Goal: Task Accomplishment & Management: Manage account settings

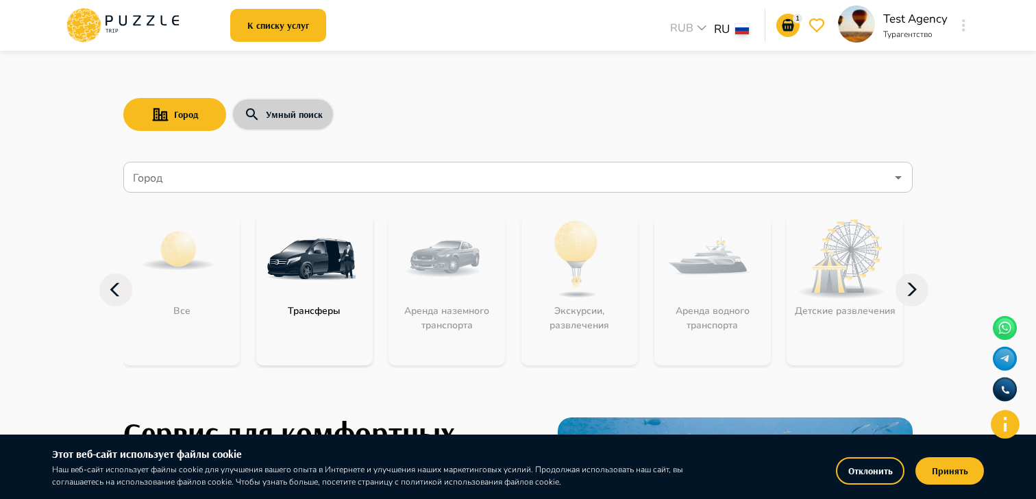
click at [313, 114] on button "Умный поиск" at bounding box center [283, 114] width 103 height 33
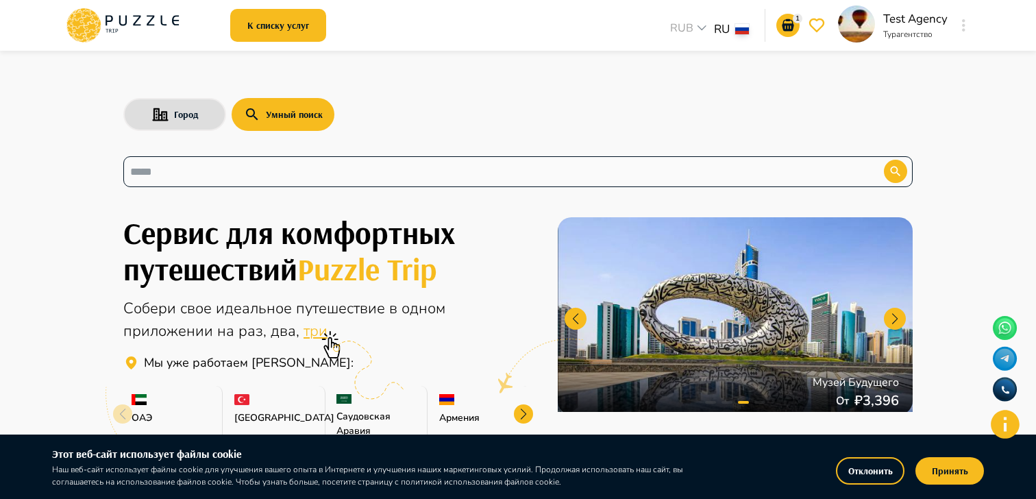
click at [273, 166] on input "text" at bounding box center [493, 172] width 726 height 16
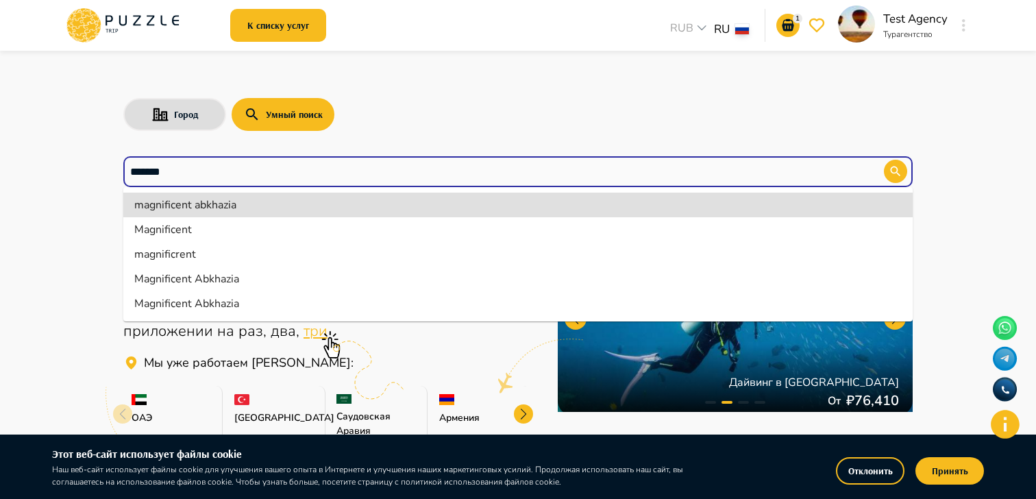
type input "**********"
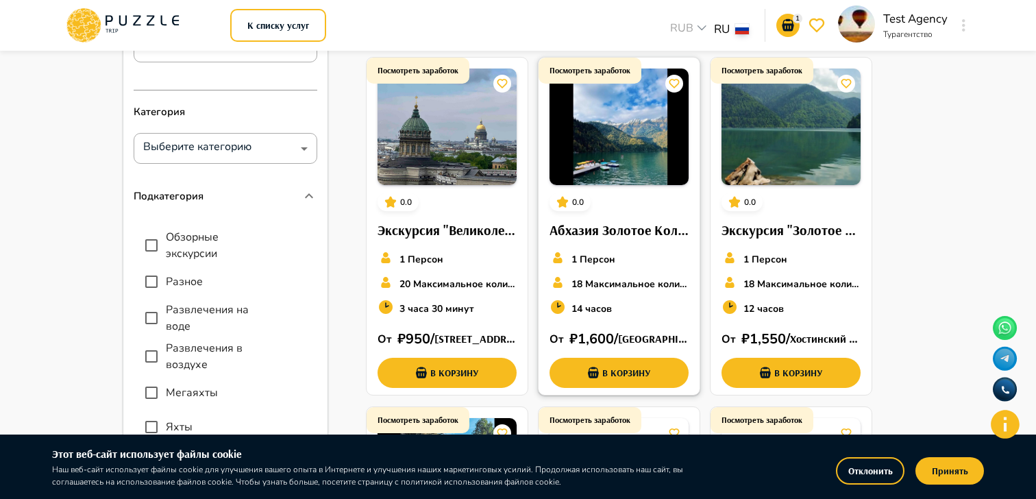
scroll to position [149, 0]
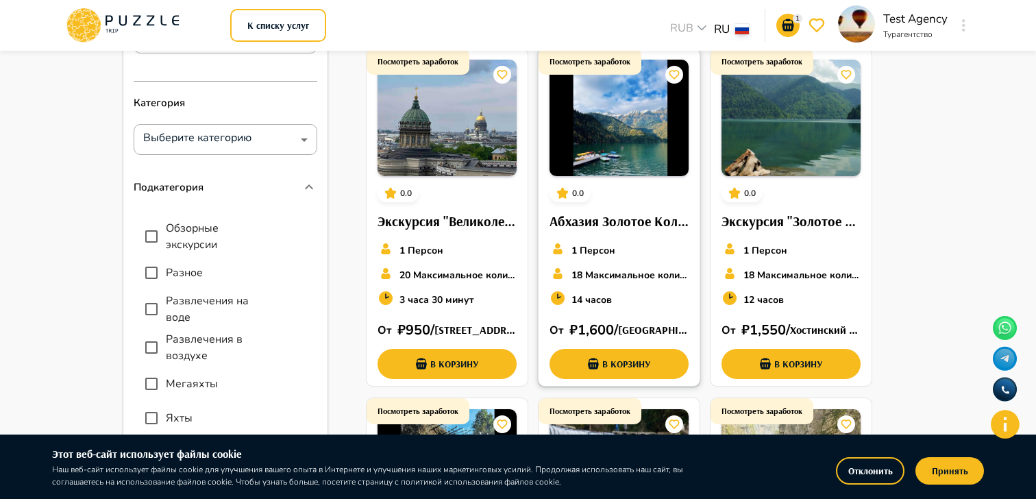
click at [639, 215] on h6 "Абхазия Золотое Кольцо" at bounding box center [619, 221] width 139 height 22
click at [785, 17] on icon "go-to-basket-submit-button" at bounding box center [788, 25] width 16 height 16
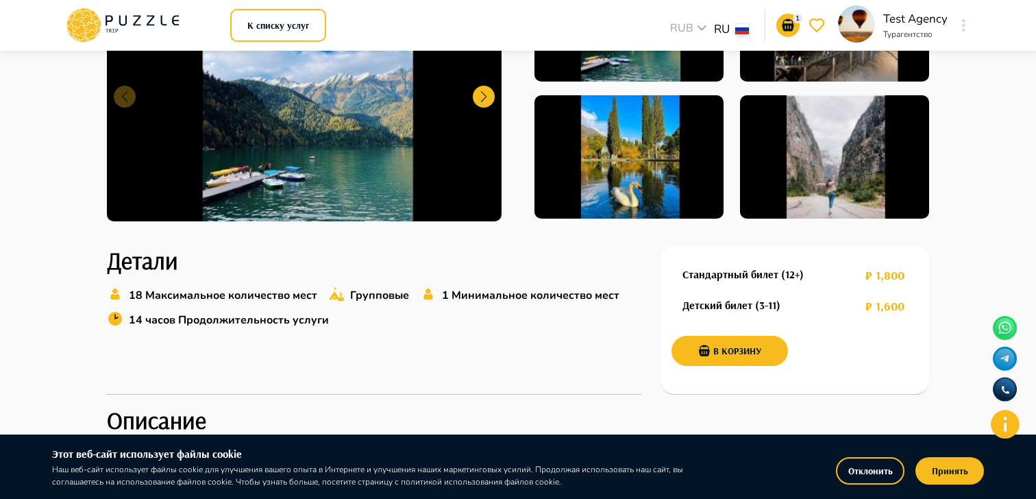
scroll to position [263, 0]
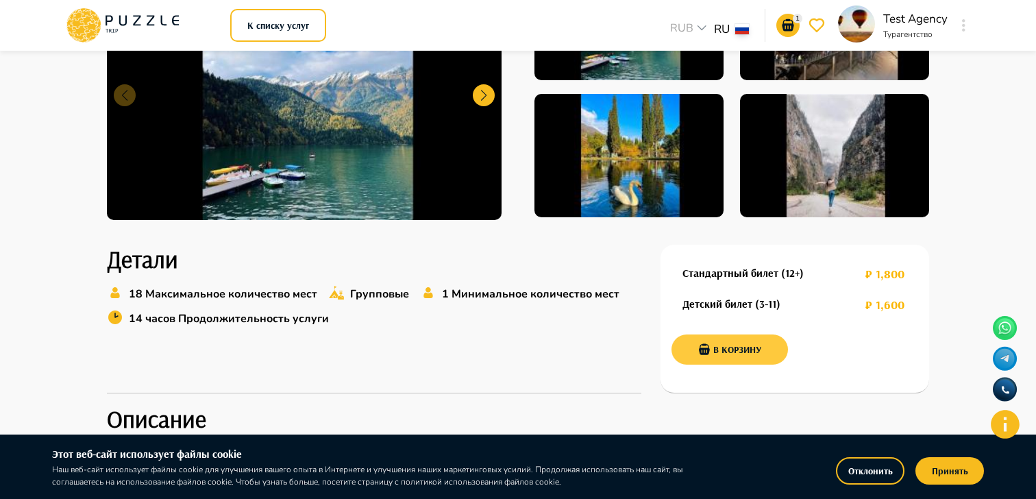
click at [758, 354] on button "В корзину" at bounding box center [730, 349] width 117 height 30
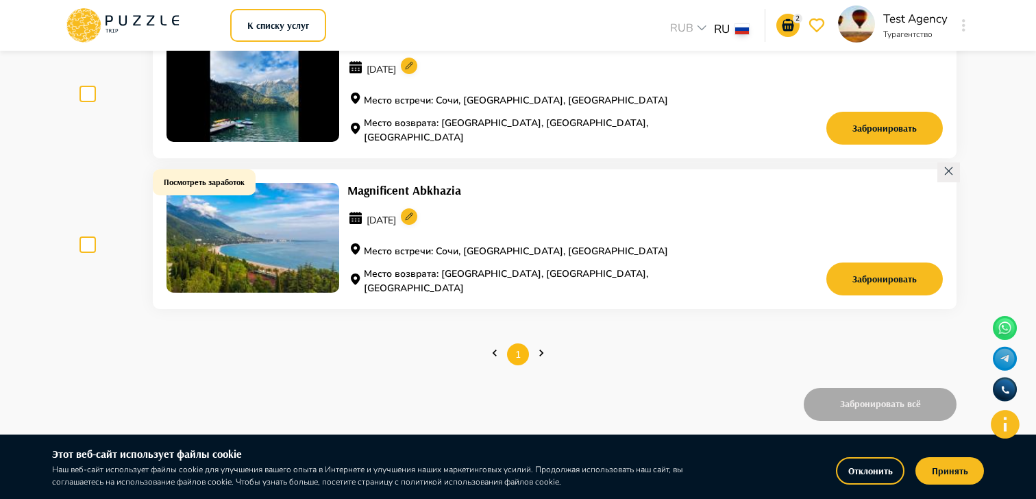
scroll to position [171, 0]
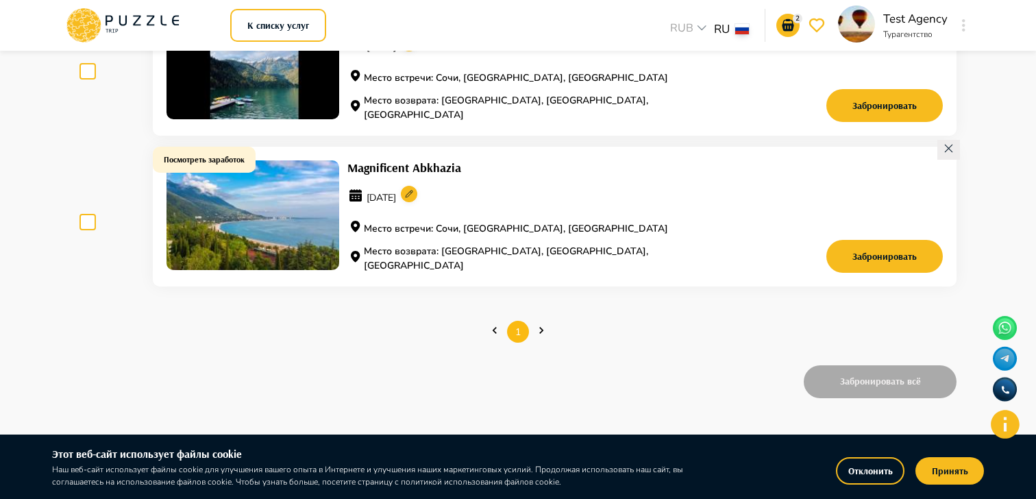
click at [93, 221] on span at bounding box center [87, 222] width 16 height 16
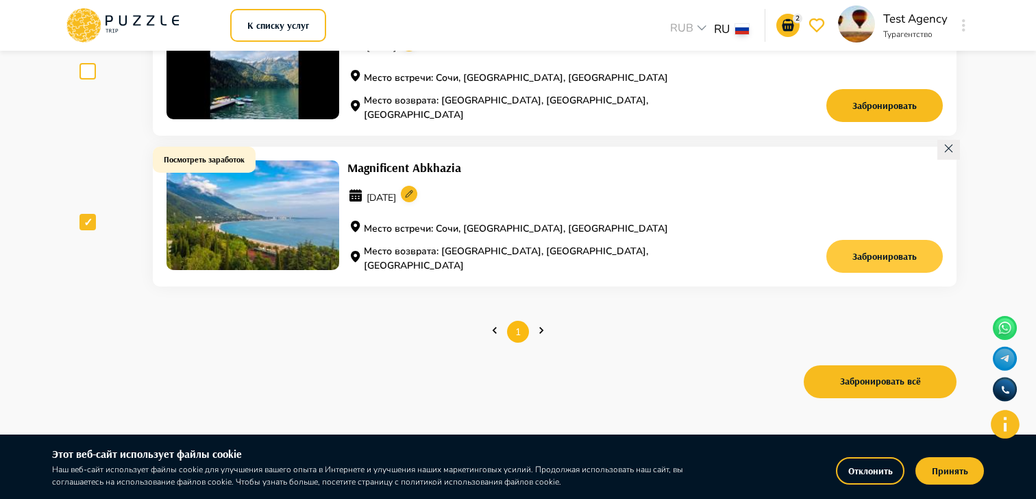
click at [896, 263] on button "Забронировать" at bounding box center [885, 256] width 117 height 33
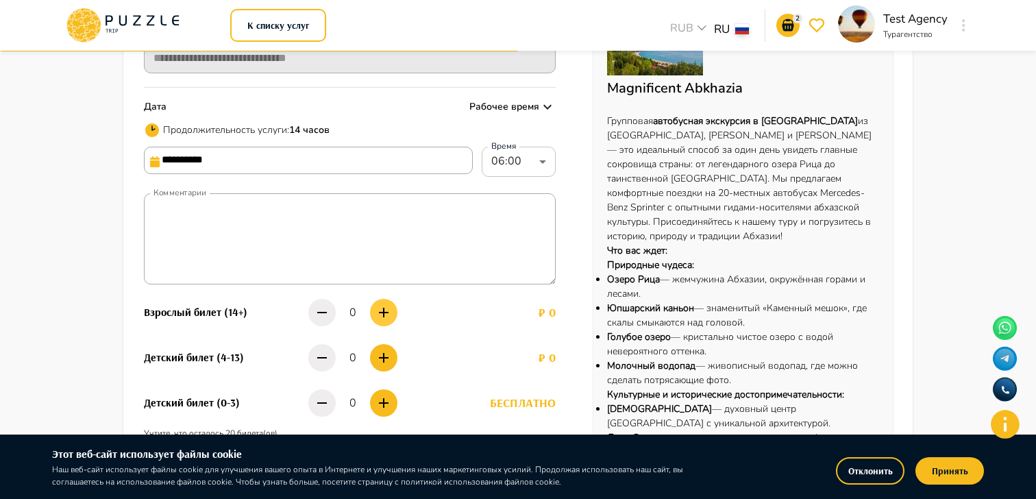
click at [387, 306] on icon "button" at bounding box center [384, 312] width 16 height 16
click at [380, 156] on input "**********" at bounding box center [308, 160] width 329 height 27
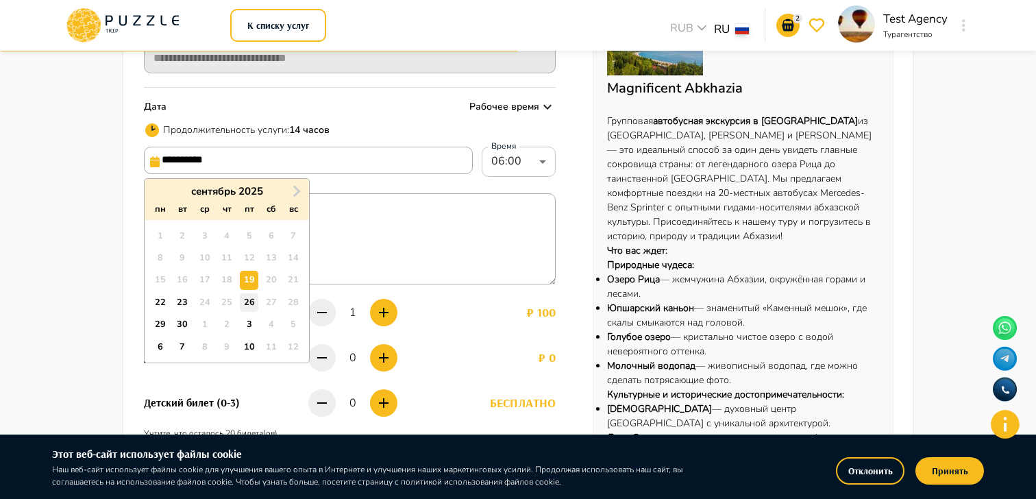
click at [242, 302] on div "26" at bounding box center [249, 302] width 19 height 19
type input "**********"
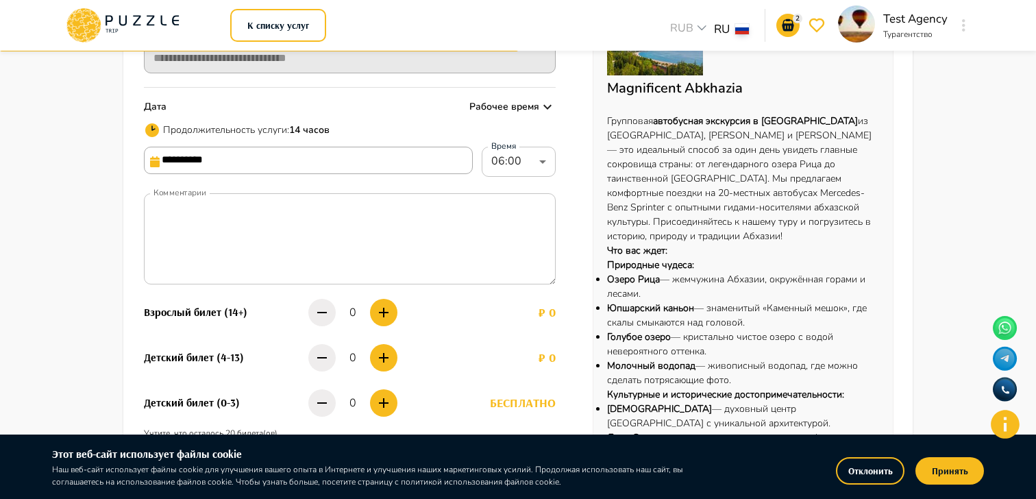
click at [388, 260] on textarea "Комментарии" at bounding box center [350, 238] width 412 height 91
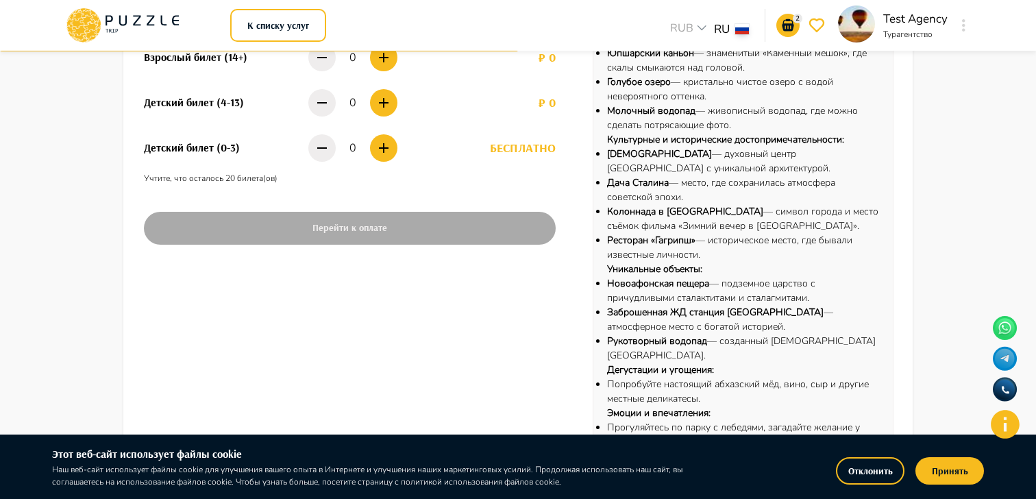
click at [395, 228] on div "**********" at bounding box center [350, 4] width 412 height 507
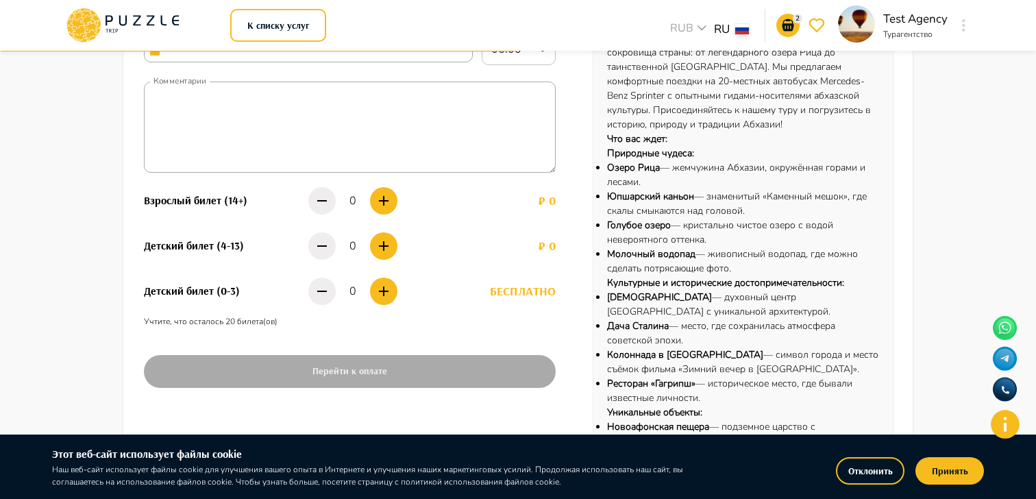
scroll to position [265, 0]
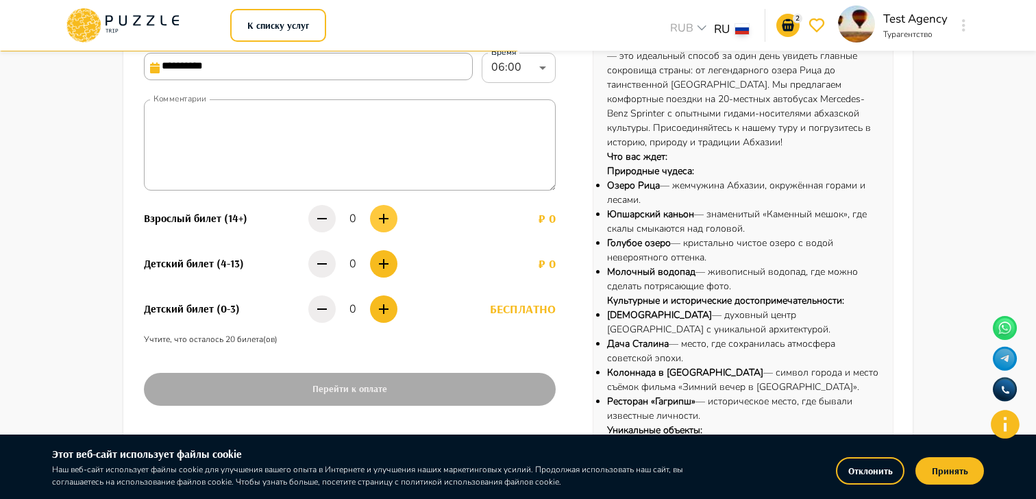
click at [379, 216] on icon "button" at bounding box center [384, 218] width 16 height 16
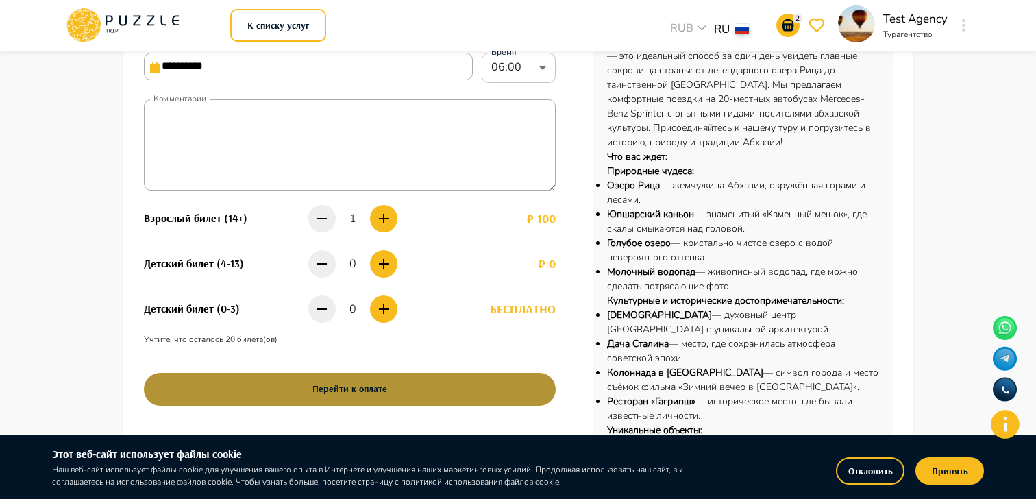
click at [363, 381] on button "Перейти к оплате" at bounding box center [350, 389] width 412 height 33
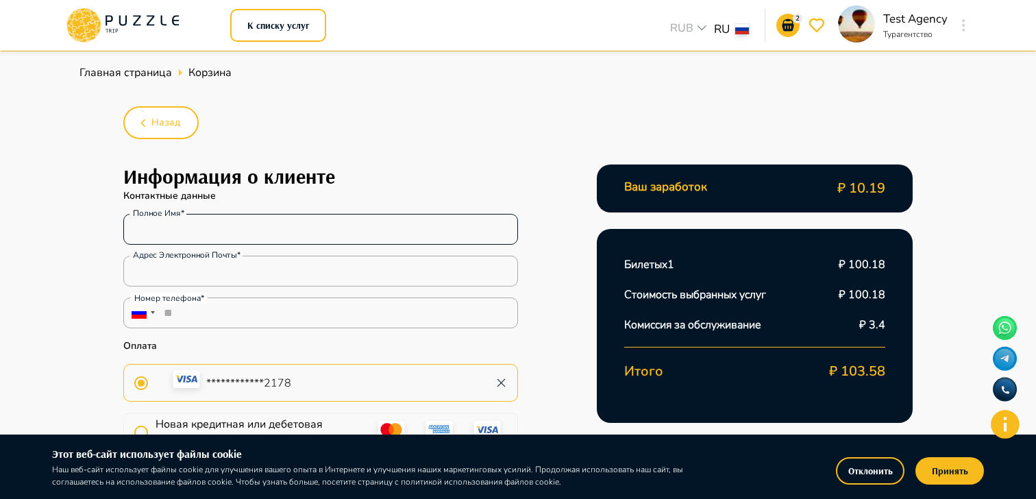
click at [263, 221] on input "Полное имя*" at bounding box center [320, 229] width 395 height 27
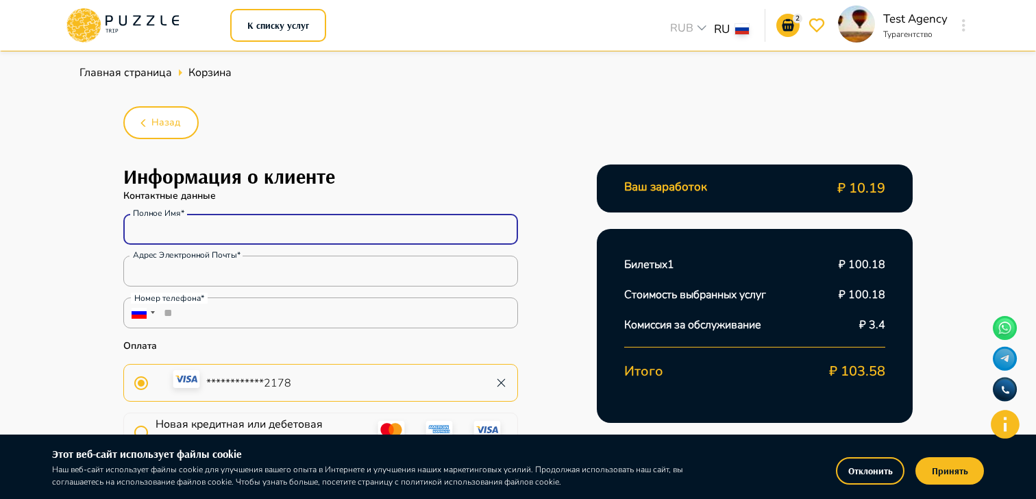
type input "**********"
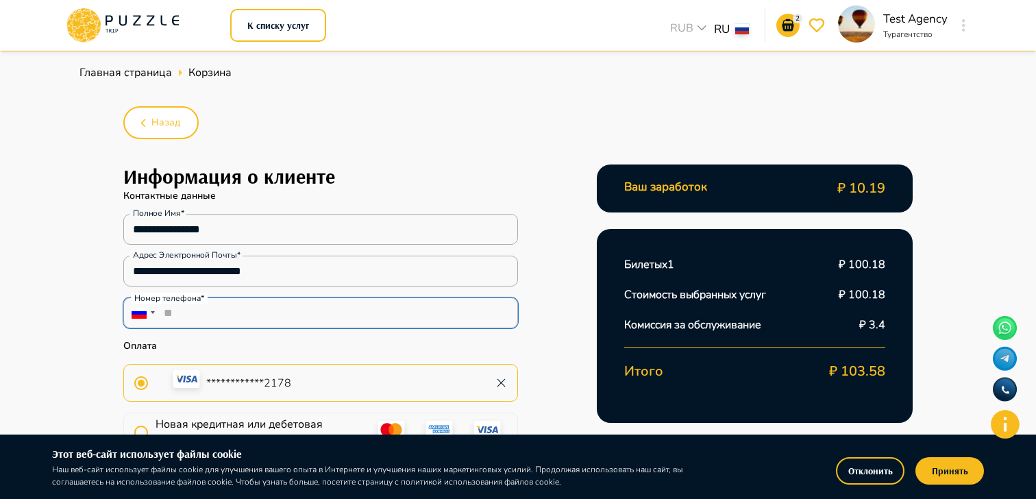
click at [274, 299] on input "**" at bounding box center [320, 312] width 395 height 31
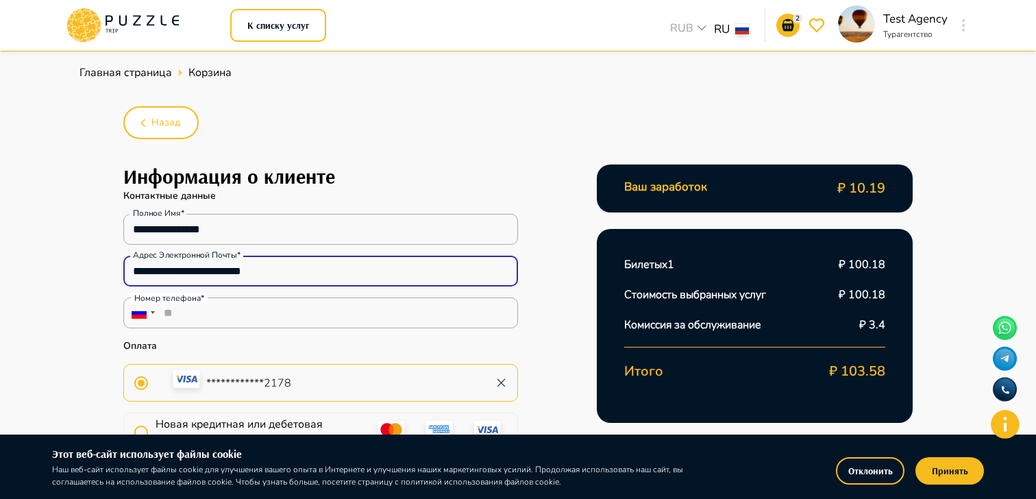
drag, startPoint x: 224, startPoint y: 271, endPoint x: 310, endPoint y: 271, distance: 85.7
click at [310, 272] on input "**********" at bounding box center [320, 271] width 395 height 27
type input "**********"
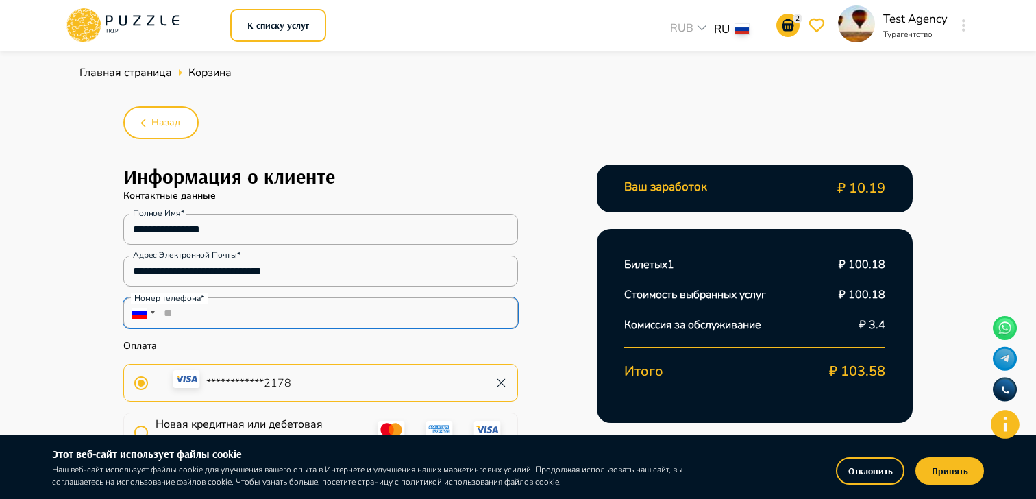
click at [321, 308] on input "**" at bounding box center [320, 312] width 395 height 31
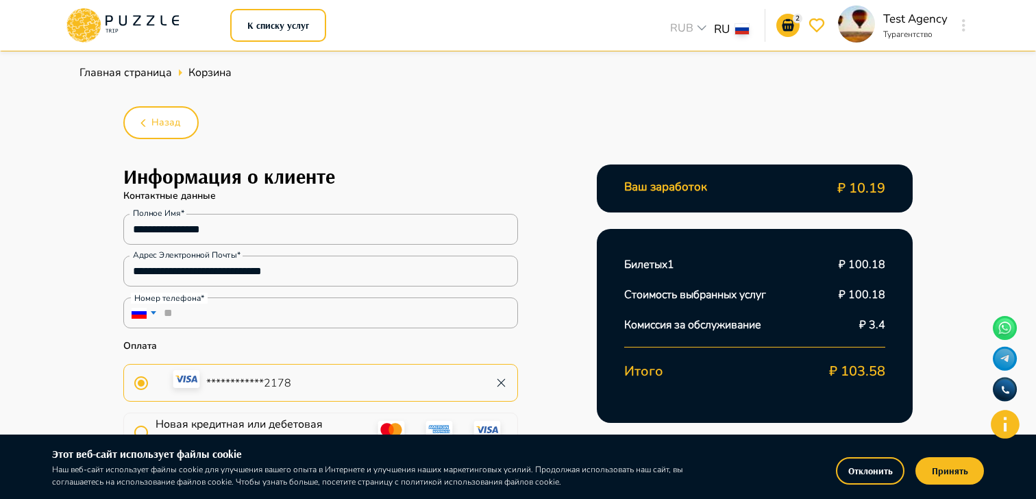
click at [143, 318] on div at bounding box center [139, 312] width 17 height 14
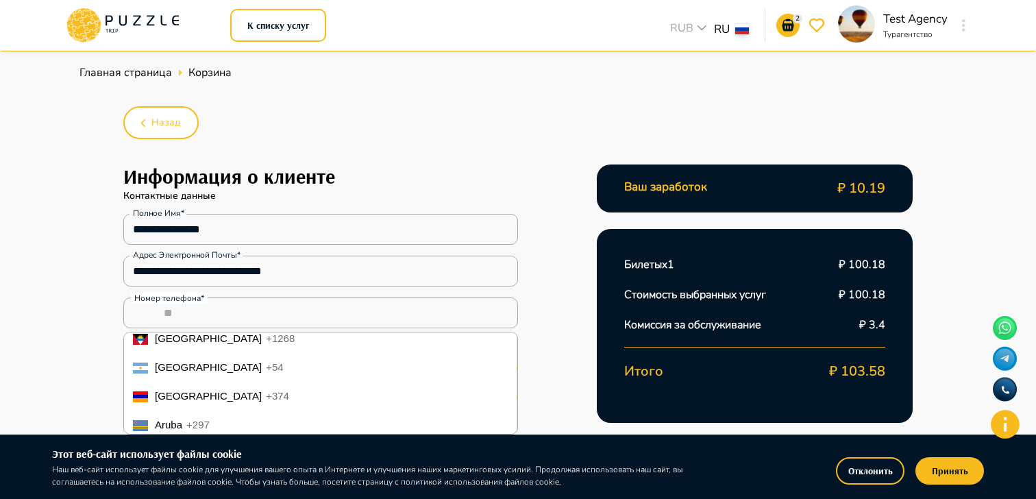
scroll to position [132, 0]
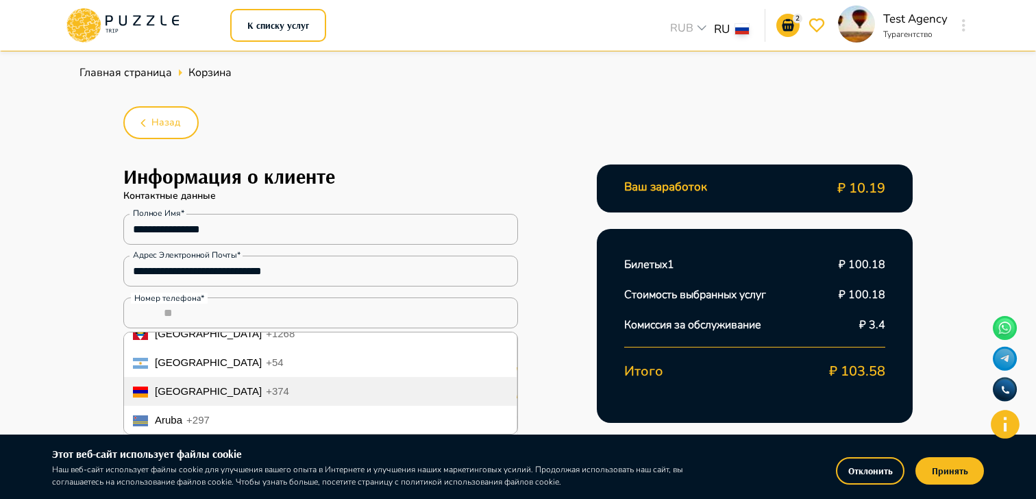
click at [243, 387] on li "Armenia +374" at bounding box center [319, 391] width 393 height 29
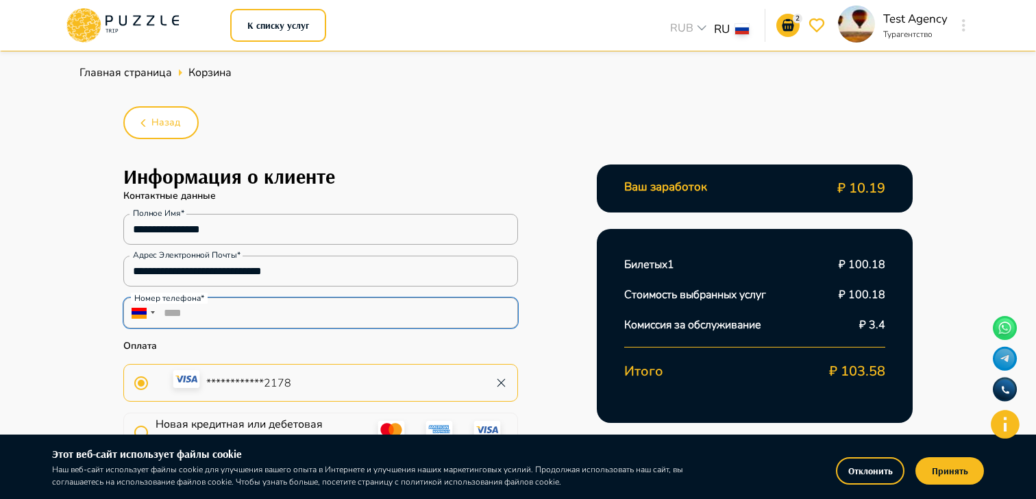
click at [259, 313] on input "****" at bounding box center [320, 312] width 395 height 31
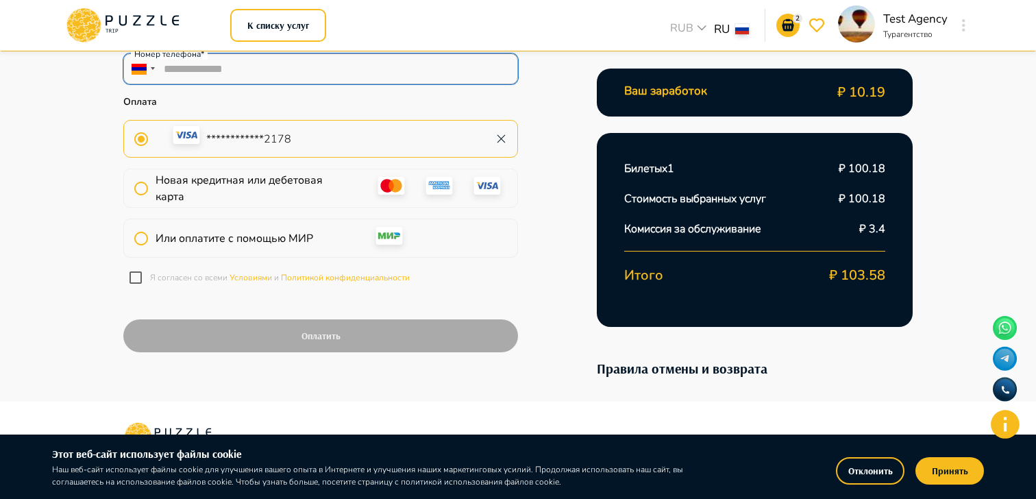
scroll to position [250, 0]
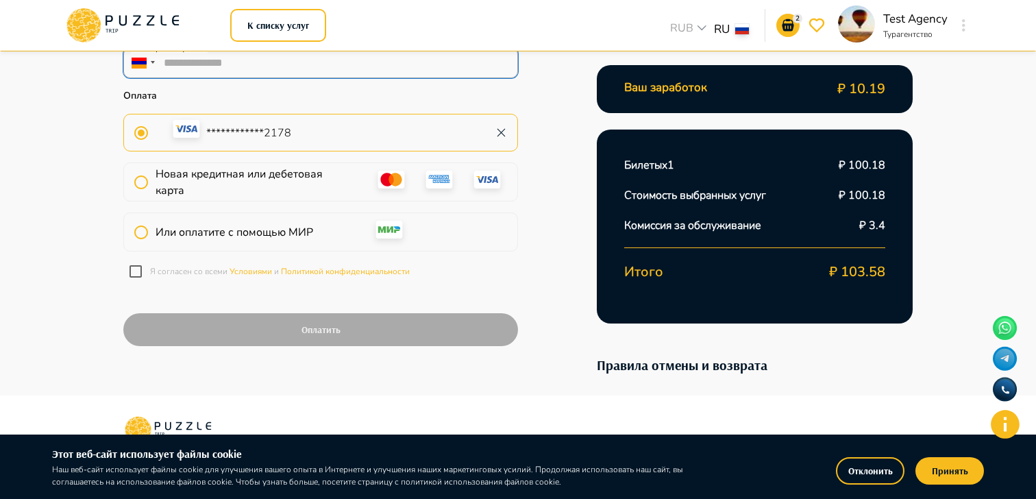
type input "**********"
click at [173, 275] on p "Я согласен со всеми Условиями и Политикой конфиденциальности" at bounding box center [280, 271] width 260 height 12
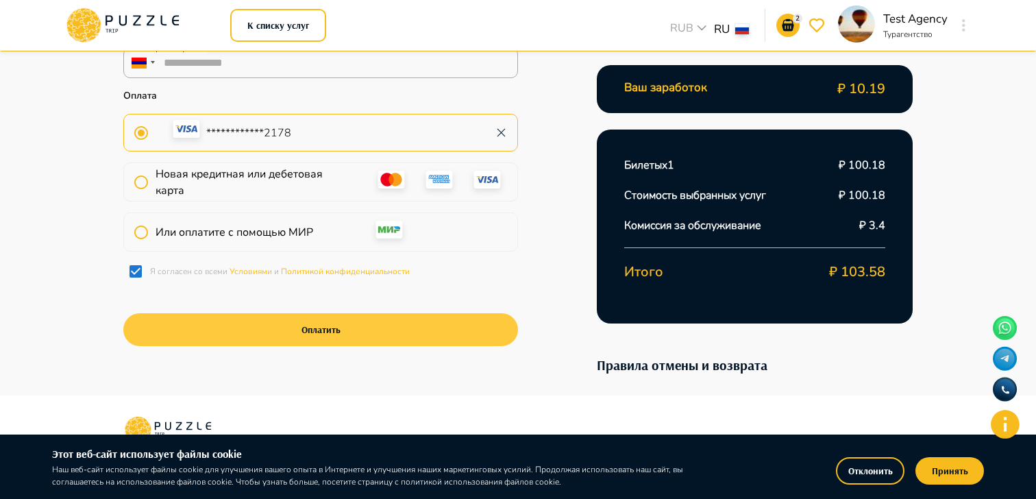
click at [267, 335] on button "Оплатить" at bounding box center [320, 329] width 395 height 33
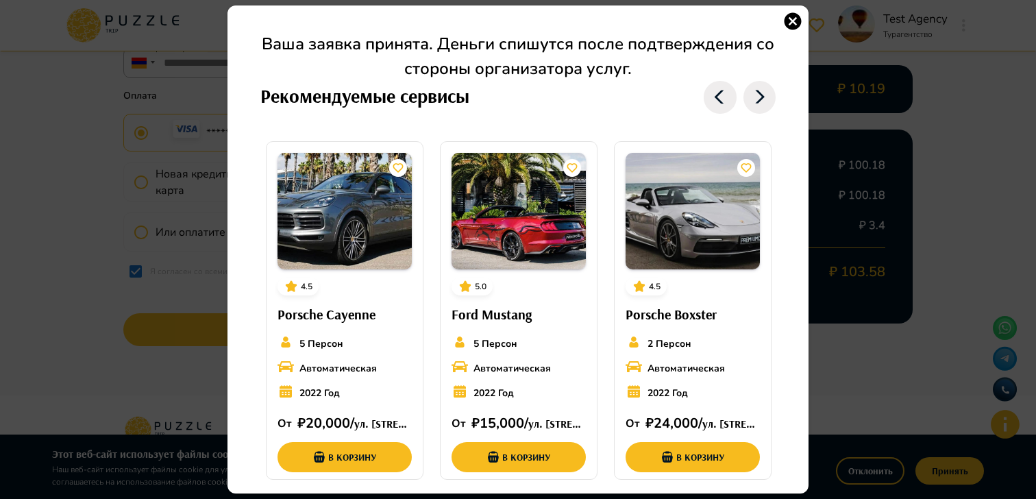
click at [786, 17] on icon "button" at bounding box center [793, 20] width 17 height 17
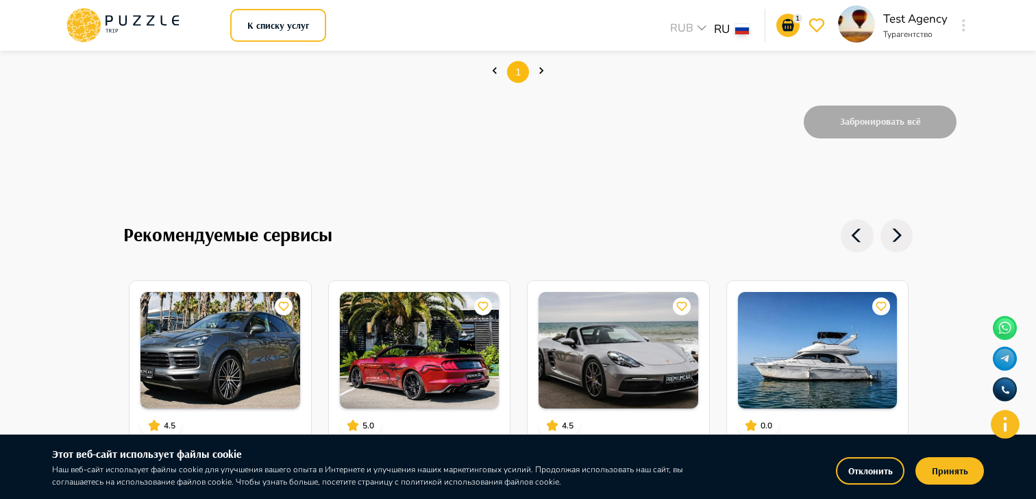
click at [962, 29] on button "button" at bounding box center [964, 25] width 10 height 19
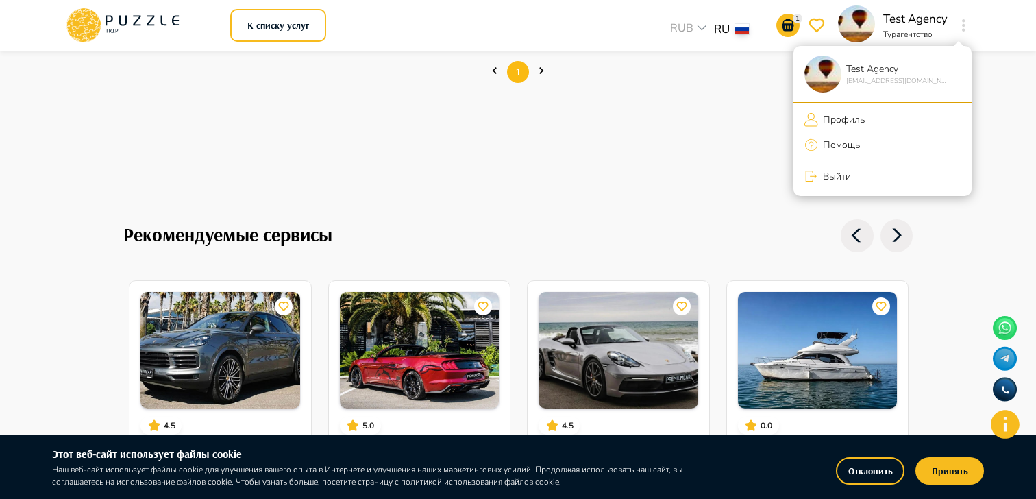
click at [155, 22] on div at bounding box center [518, 249] width 1036 height 499
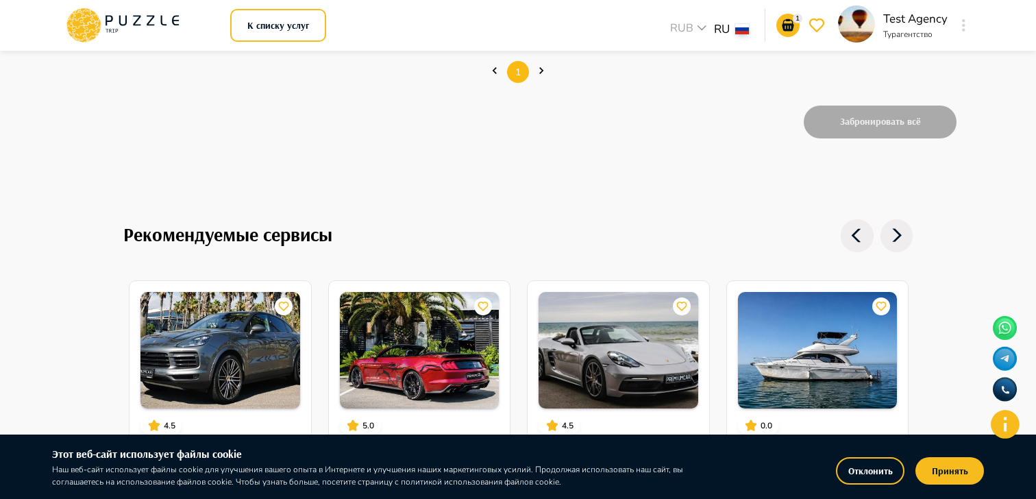
click at [123, 21] on icon at bounding box center [122, 26] width 117 height 36
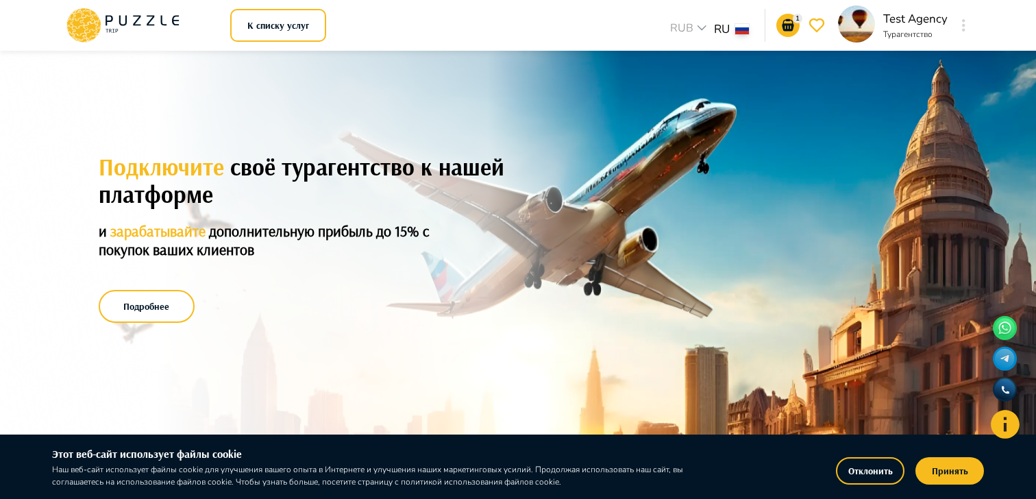
click at [963, 22] on icon "button" at bounding box center [963, 25] width 3 height 12
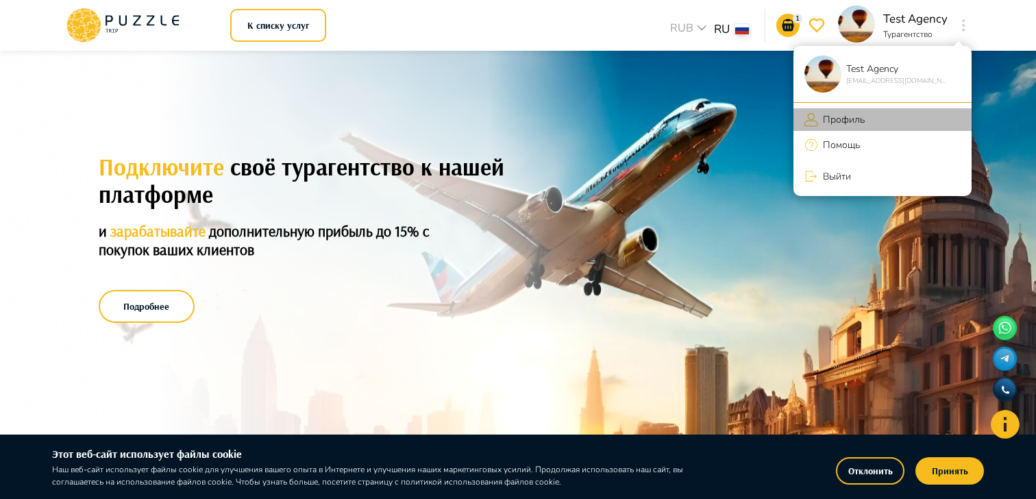
click at [846, 118] on p "Профиль" at bounding box center [841, 119] width 47 height 14
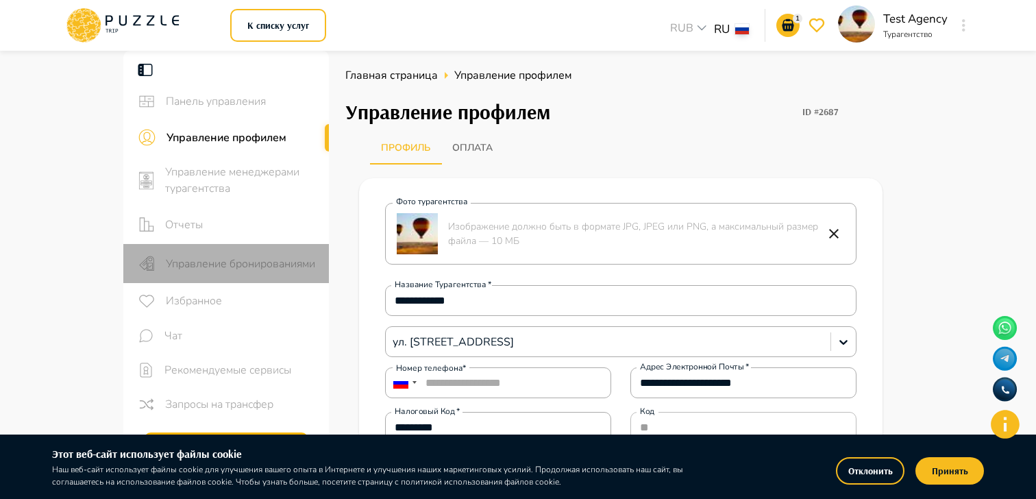
click at [252, 248] on div "Управление бронированиями" at bounding box center [226, 263] width 206 height 39
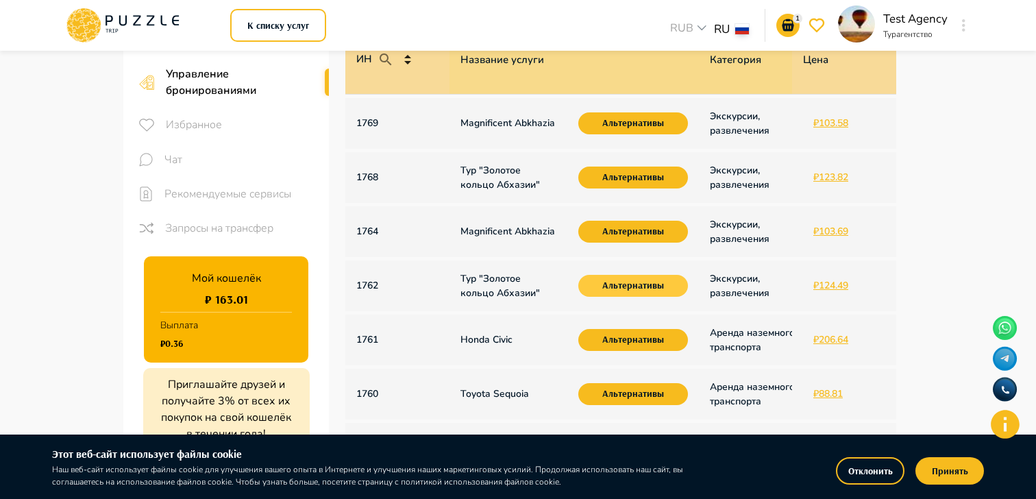
click at [622, 291] on button "Альтернативы" at bounding box center [633, 286] width 110 height 22
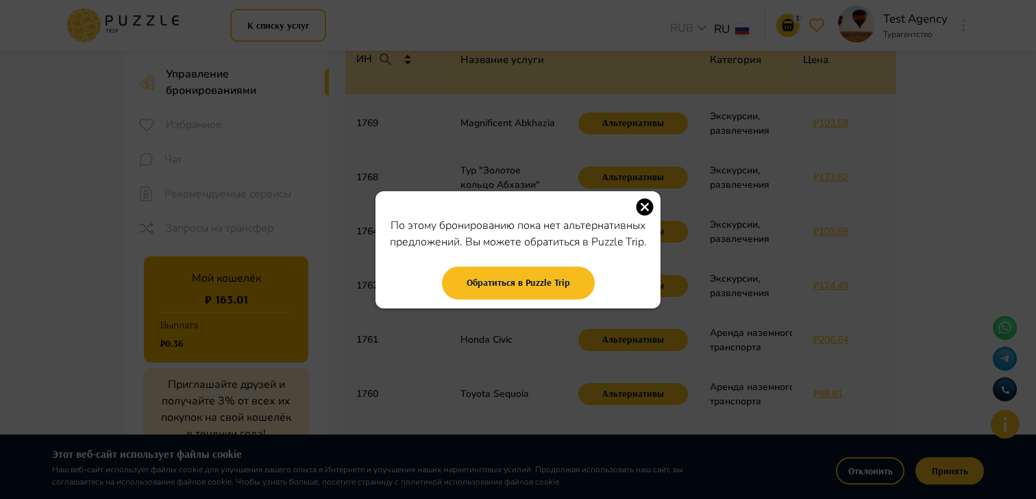
click at [644, 206] on icon "button" at bounding box center [645, 207] width 21 height 21
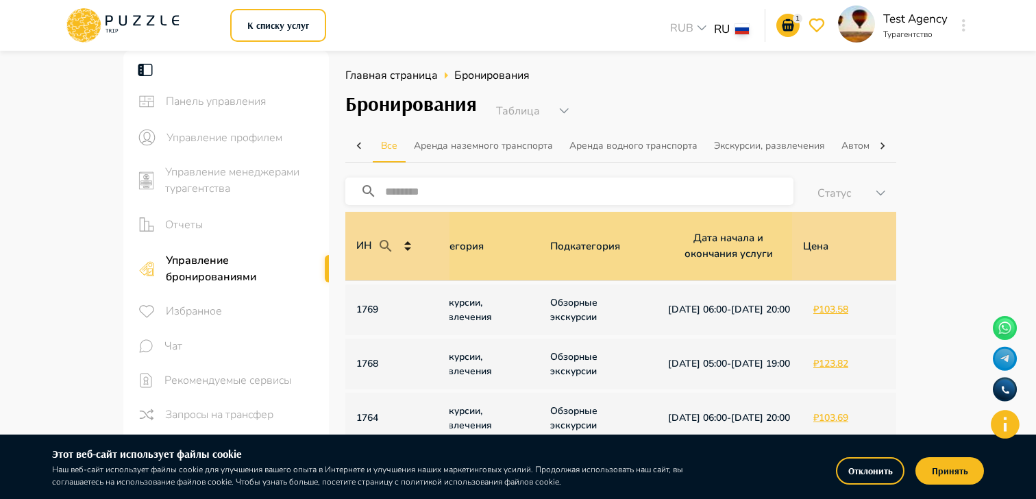
click at [791, 39] on div "1 Test Agency Турагентство" at bounding box center [867, 25] width 210 height 40
click at [790, 28] on icon "go-to-basket-submit-button" at bounding box center [788, 25] width 12 height 12
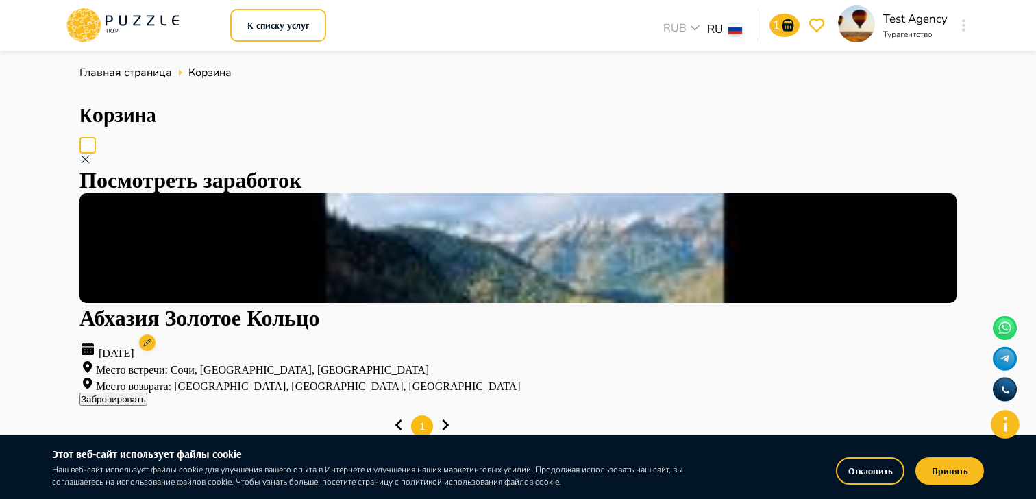
click at [85, 154] on span at bounding box center [87, 145] width 16 height 16
click at [147, 393] on button "Забронировать" at bounding box center [113, 399] width 68 height 13
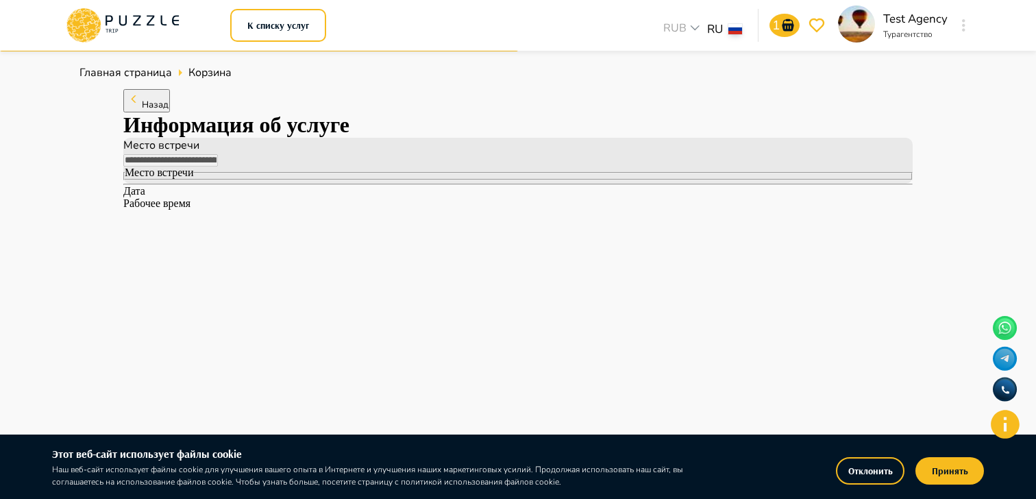
type input "*****"
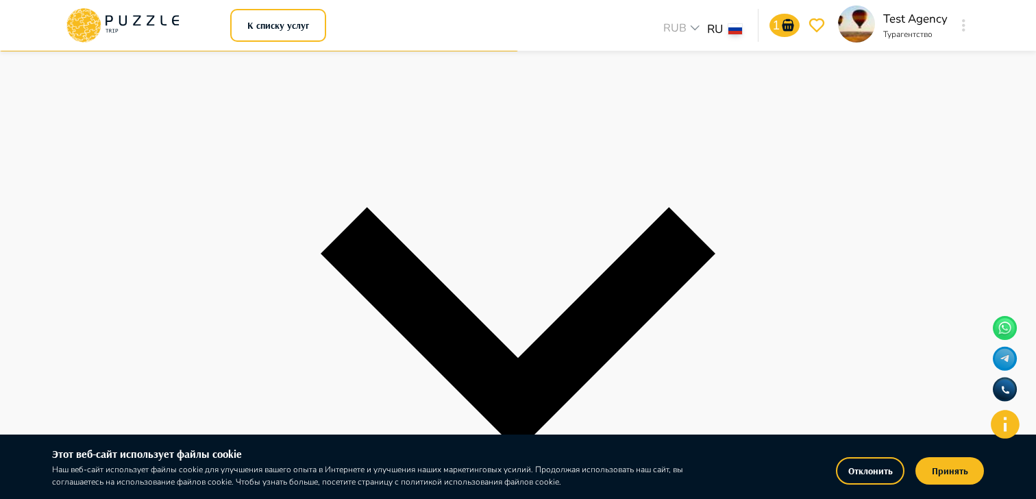
scroll to position [293, 0]
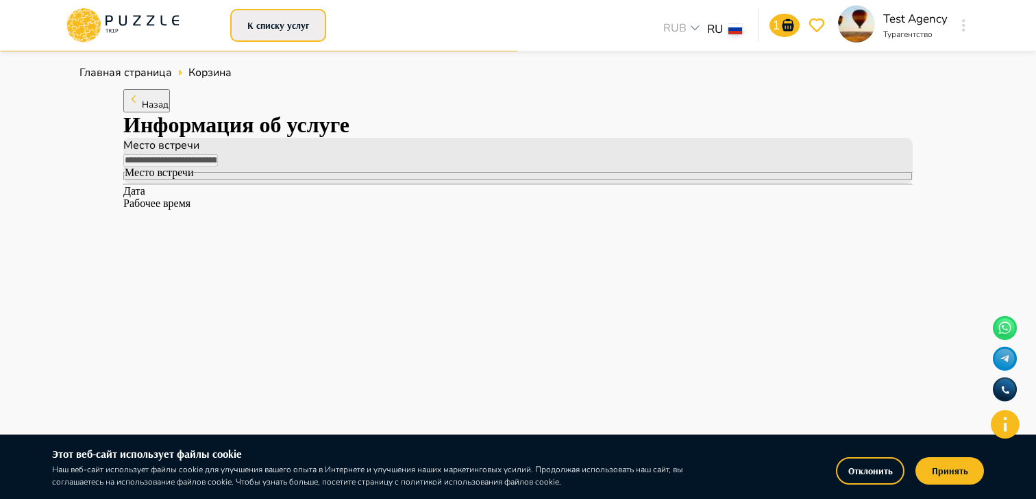
click at [295, 17] on button "К списку услуг" at bounding box center [278, 25] width 96 height 33
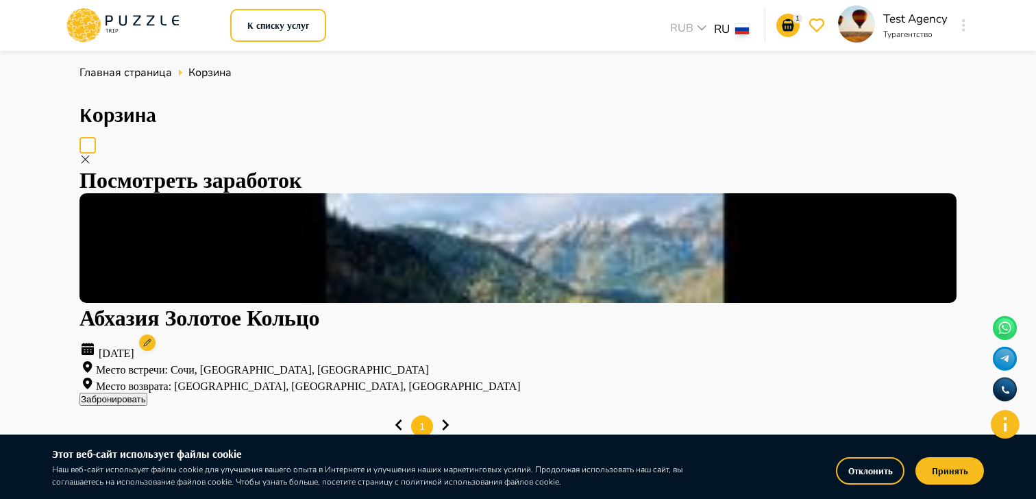
click at [409, 306] on h1 "Абхазия Золотое Кольцо" at bounding box center [517, 318] width 877 height 25
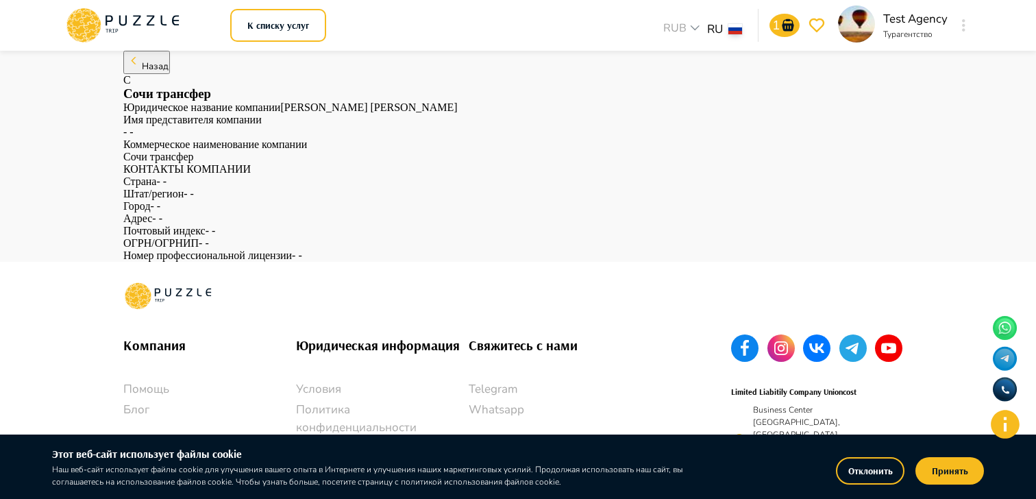
click at [146, 25] on icon at bounding box center [122, 26] width 117 height 36
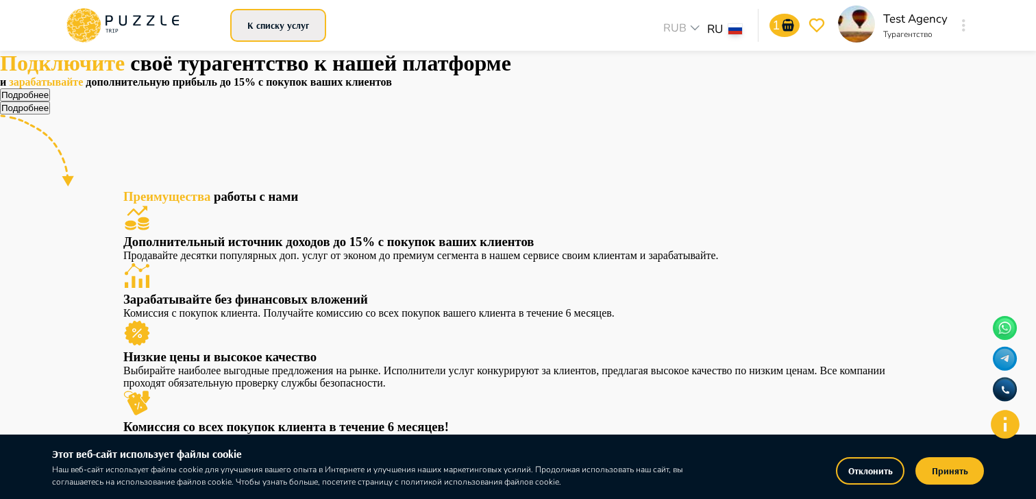
click at [245, 21] on button "К списку услуг" at bounding box center [278, 25] width 96 height 33
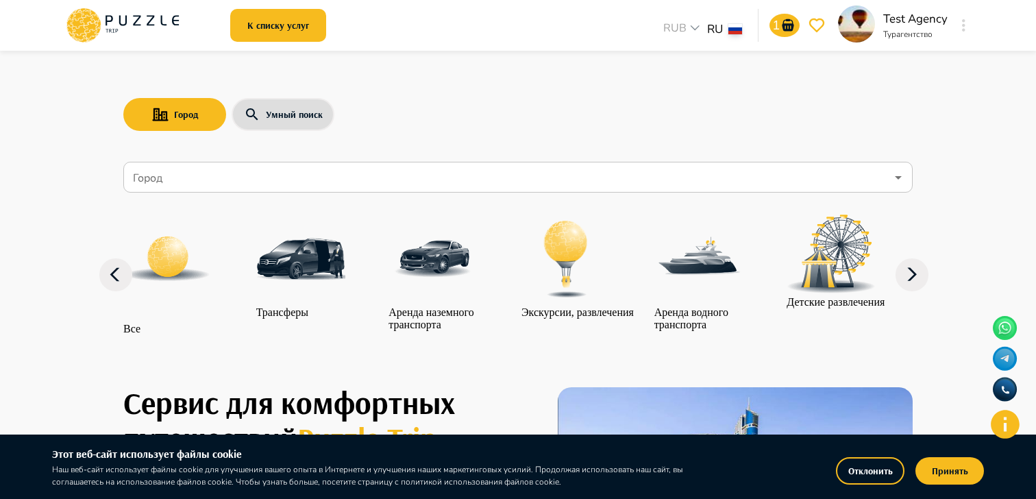
click at [669, 178] on input "Город" at bounding box center [508, 177] width 756 height 26
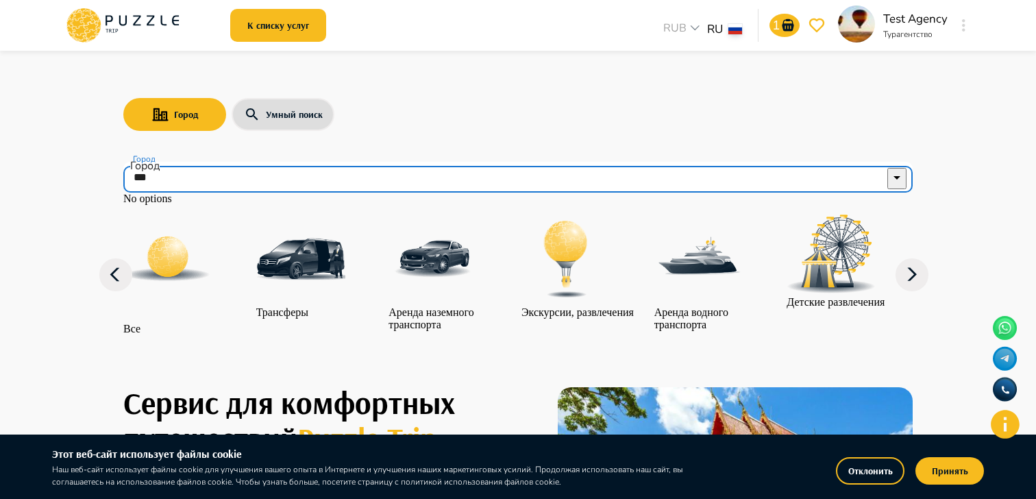
type input "****"
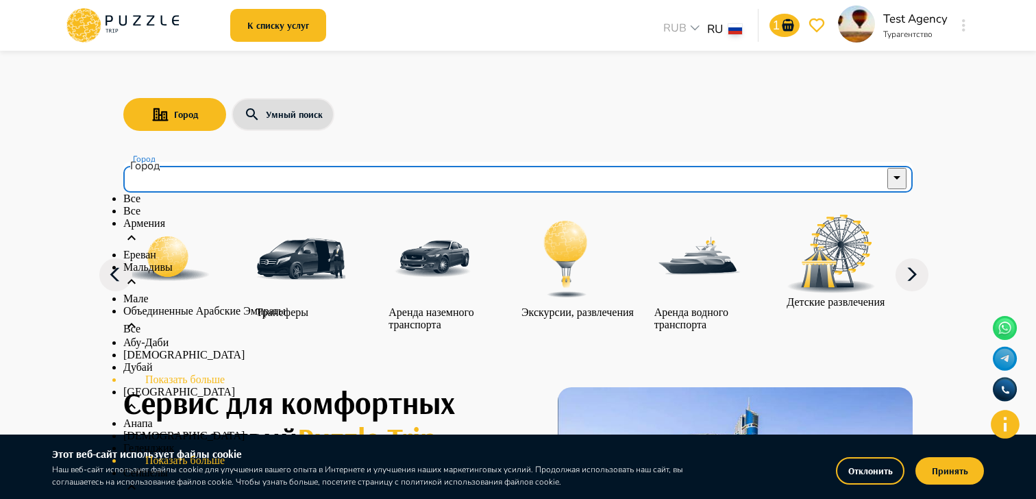
scroll to position [268, 0]
click at [212, 454] on li "Показать больше" at bounding box center [518, 460] width 790 height 12
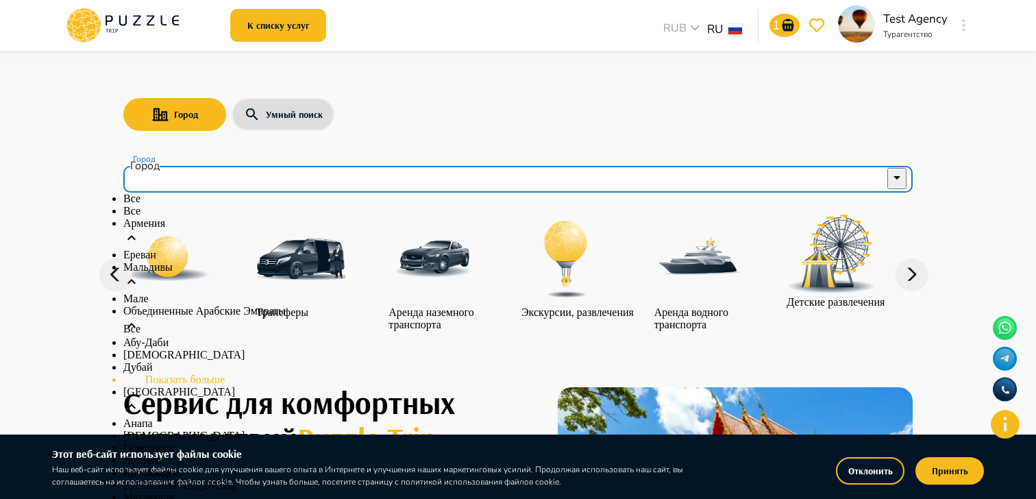
scroll to position [440, 0]
type input "****"
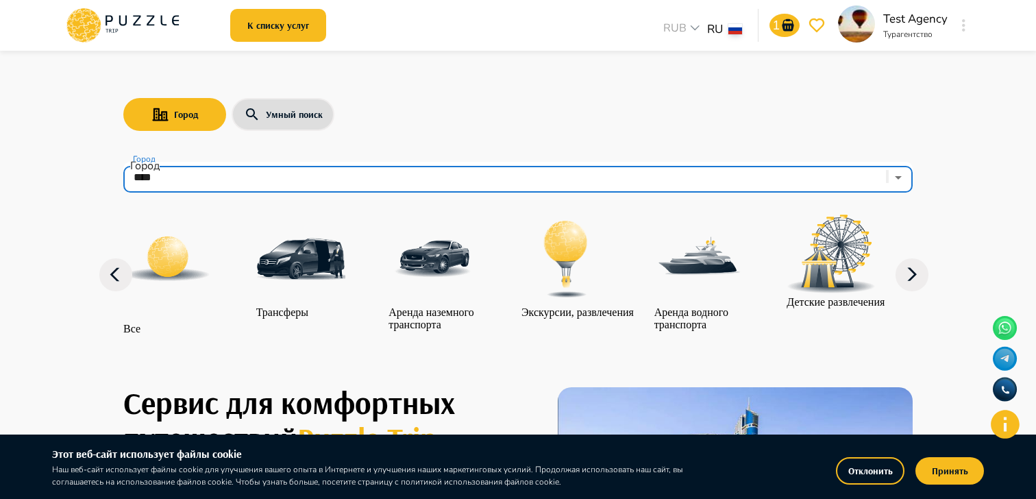
click at [589, 308] on p "Экскурсии, развлечения" at bounding box center [578, 312] width 112 height 12
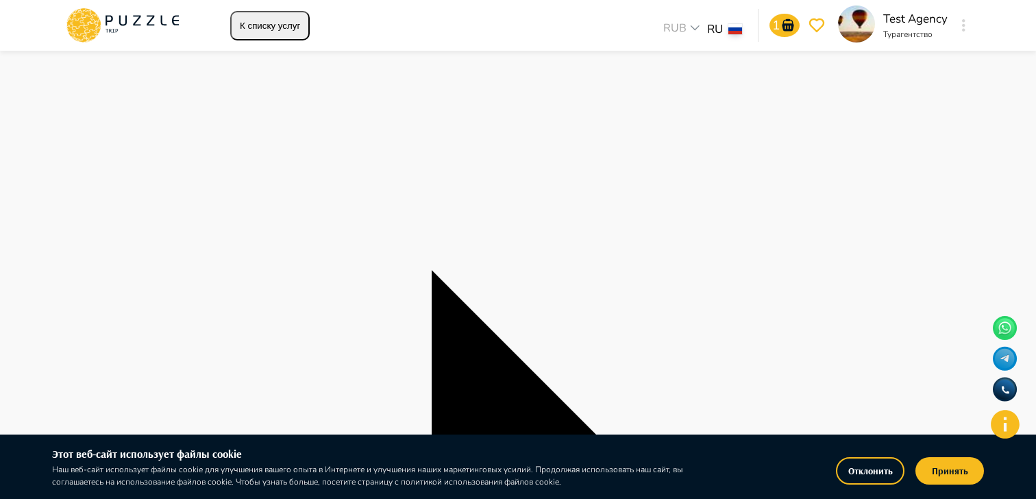
scroll to position [117, 0]
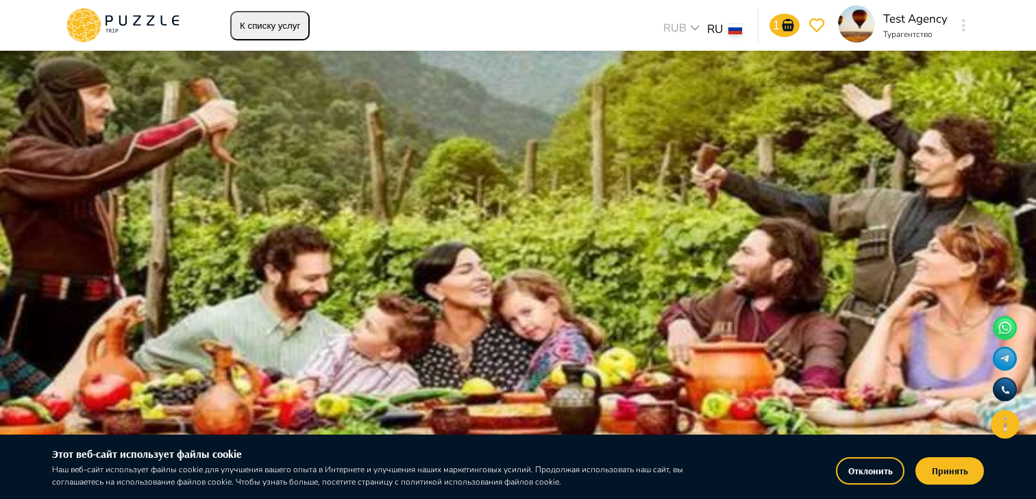
scroll to position [64, 0]
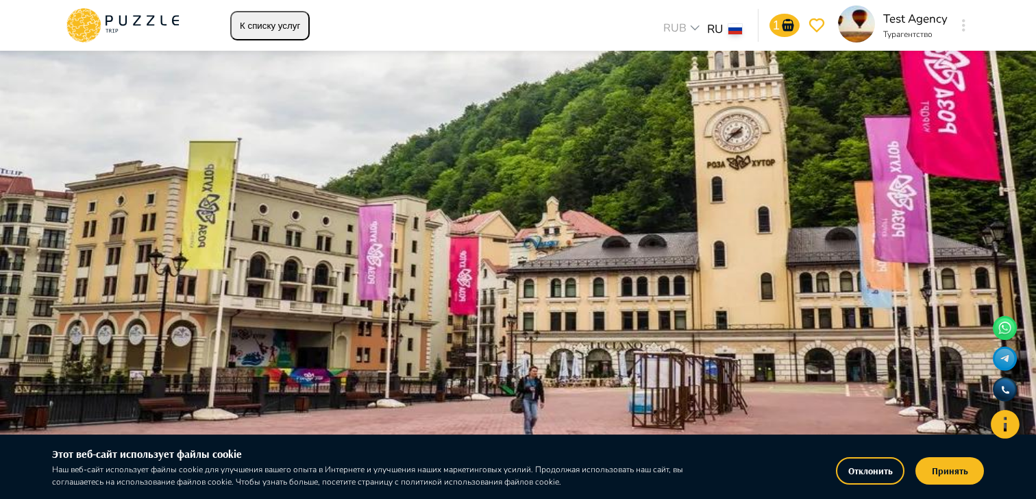
type button "add-basket"
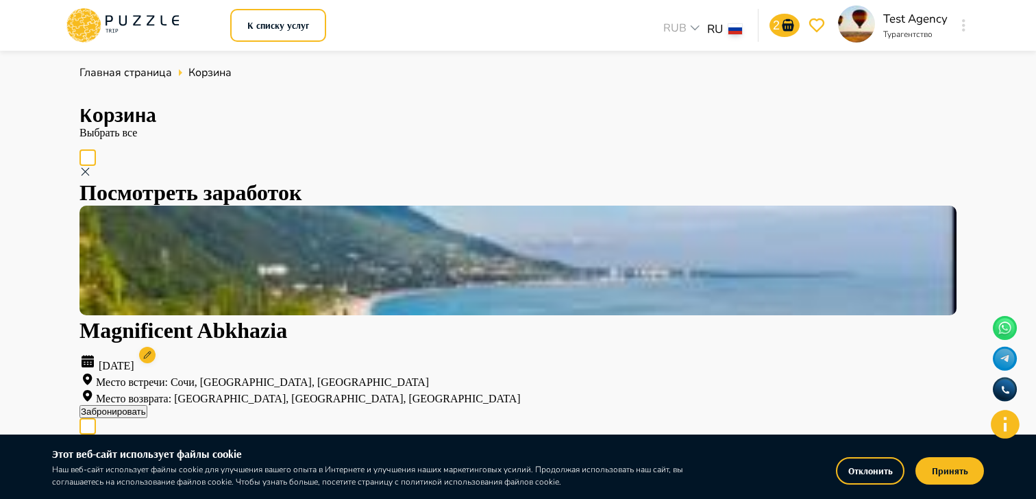
click at [87, 166] on span at bounding box center [87, 157] width 16 height 16
click at [147, 405] on button "Забронировать" at bounding box center [113, 411] width 68 height 13
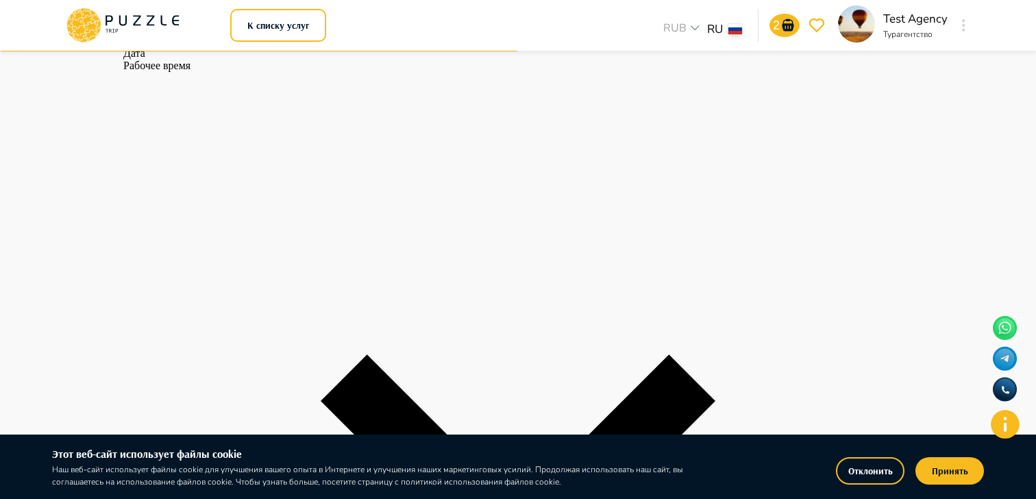
scroll to position [143, 0]
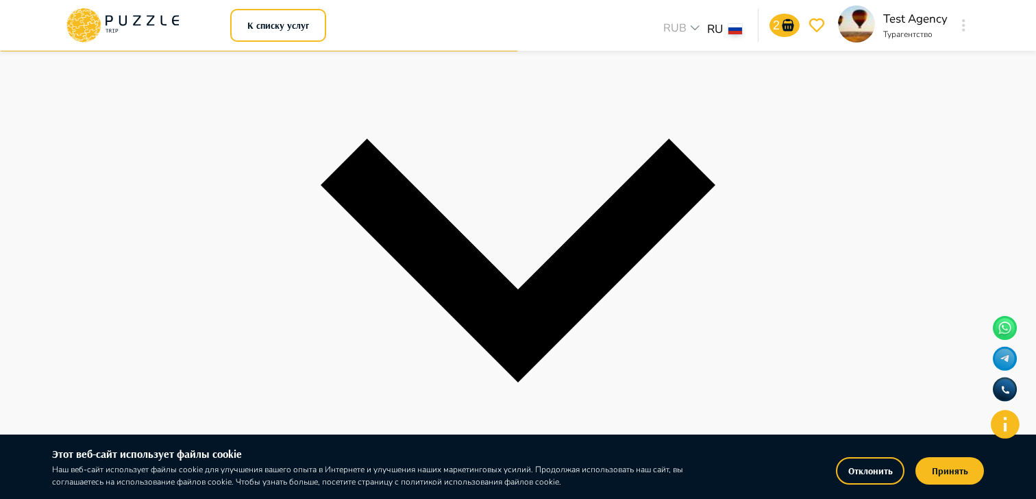
scroll to position [371, 0]
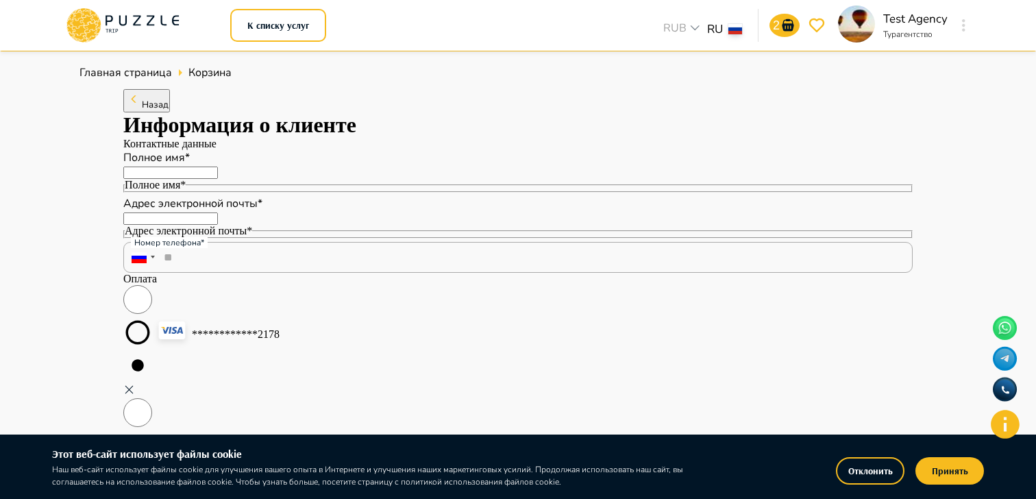
click at [280, 196] on div "Полное имя*" at bounding box center [518, 180] width 790 height 31
click at [218, 179] on input "Полное имя*" at bounding box center [170, 173] width 95 height 12
type input "**********"
drag, startPoint x: 223, startPoint y: 273, endPoint x: 370, endPoint y: 283, distance: 147.0
click at [218, 225] on input "**********" at bounding box center [170, 218] width 95 height 12
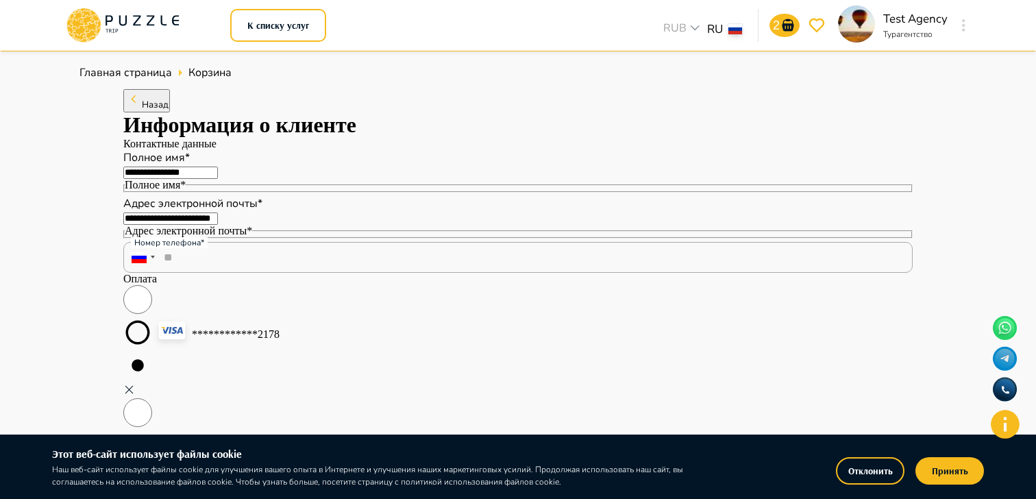
type input "**********"
click at [140, 263] on div at bounding box center [139, 256] width 17 height 14
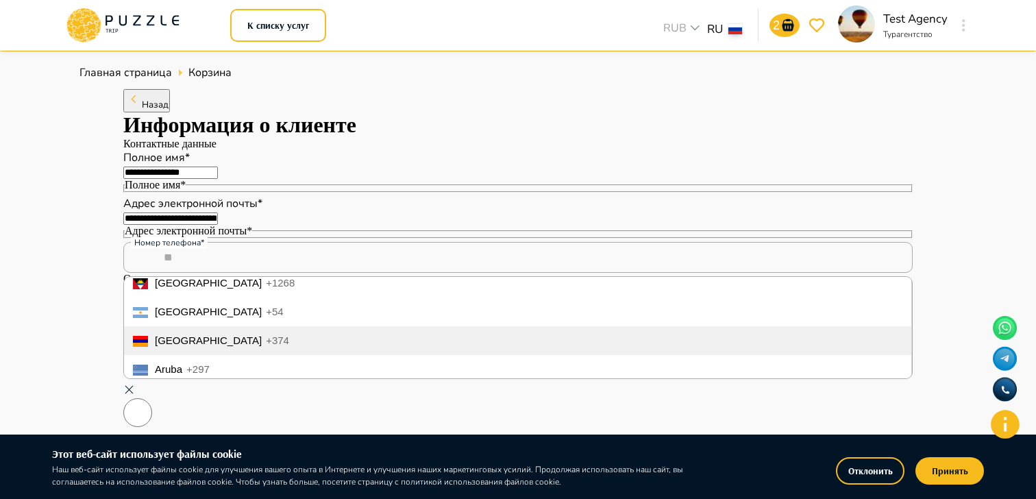
scroll to position [131, 0]
click at [266, 343] on span "+374" at bounding box center [277, 337] width 23 height 12
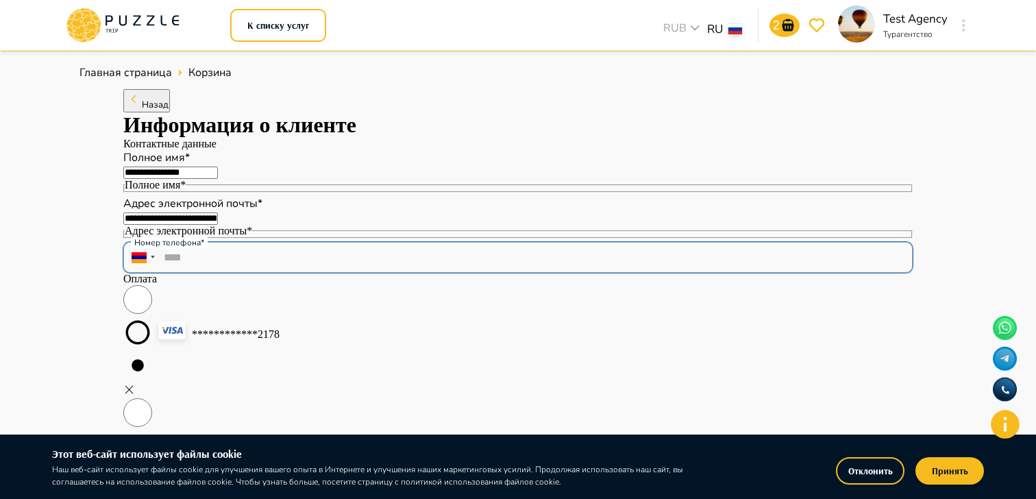
click at [253, 273] on input "****" at bounding box center [518, 257] width 790 height 31
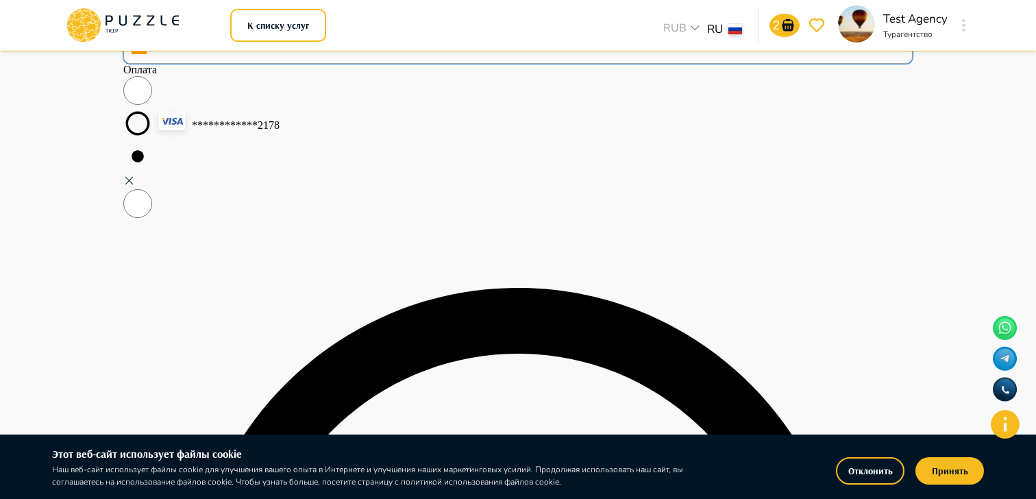
scroll to position [212, 0]
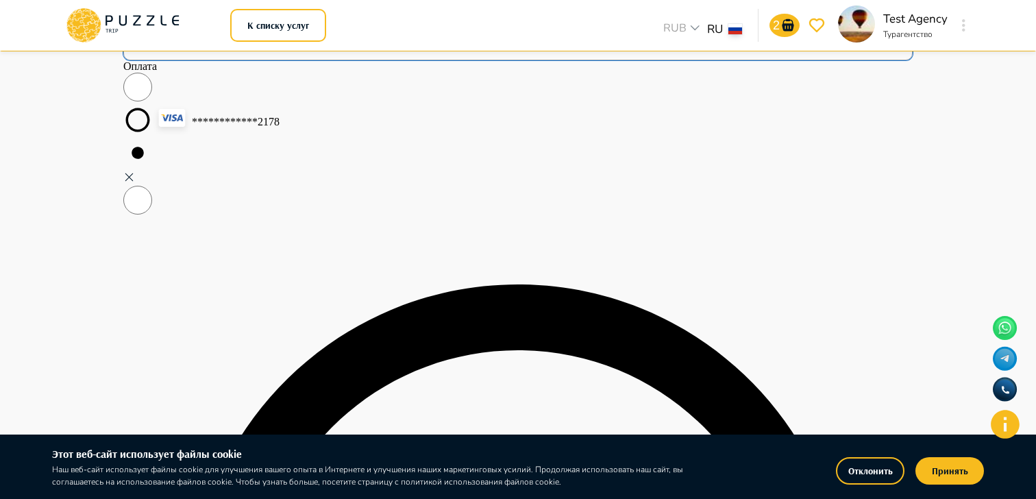
type input "**********"
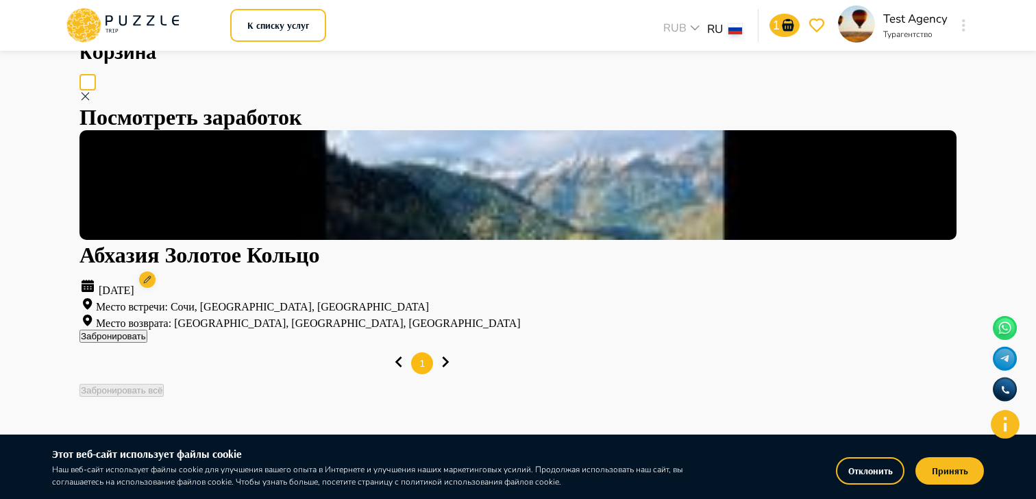
scroll to position [0, 0]
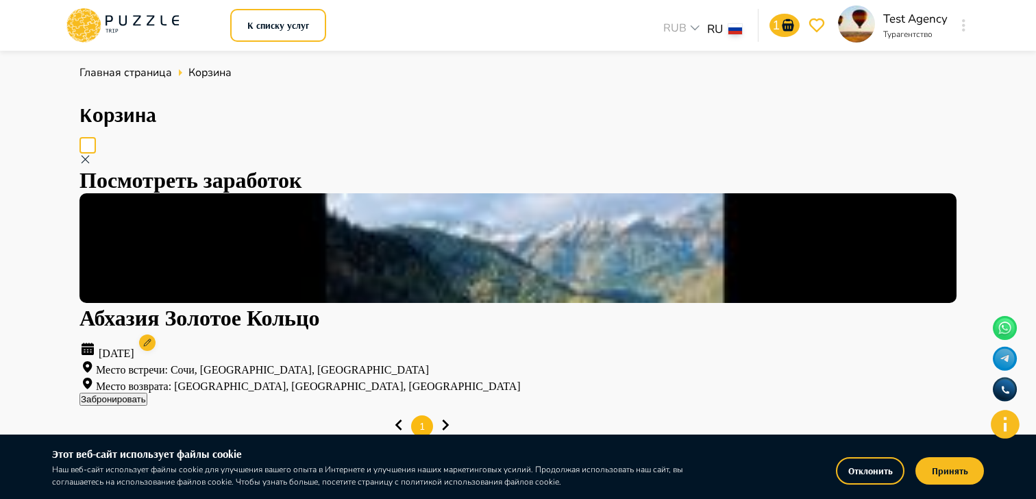
click at [563, 154] on div "Посмотреть заработок Абхазия Золотое Кольцо 20.09.2025 Место встречи: Сочи, Кра…" at bounding box center [517, 280] width 877 height 252
click at [108, 34] on icon at bounding box center [122, 26] width 117 height 36
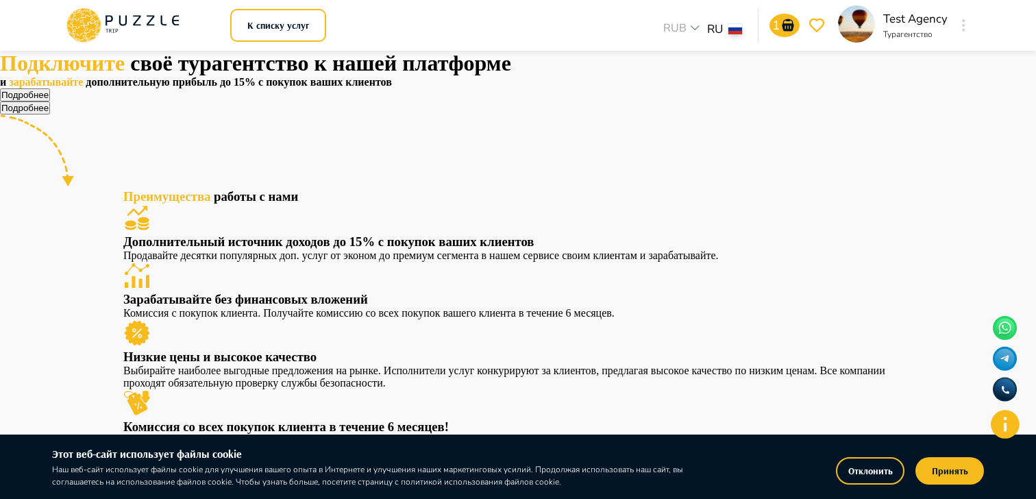
click at [968, 19] on div at bounding box center [964, 25] width 16 height 25
click at [956, 25] on div at bounding box center [964, 25] width 16 height 25
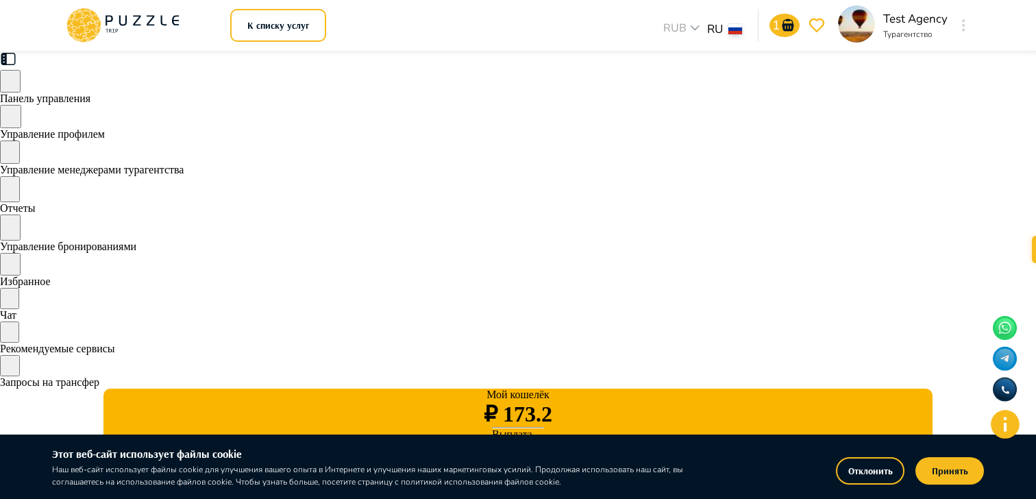
click at [136, 252] on span "Управление бронированиями" at bounding box center [68, 247] width 136 height 12
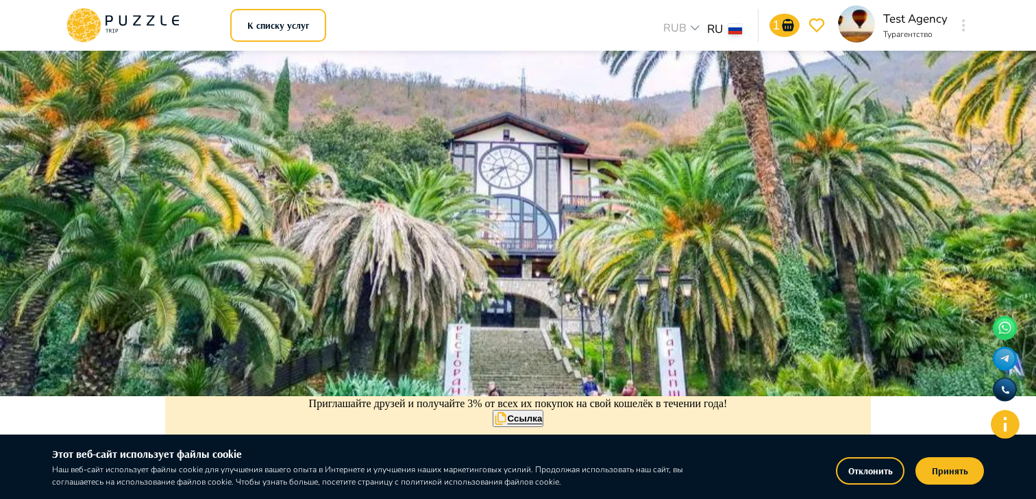
scroll to position [101, 0]
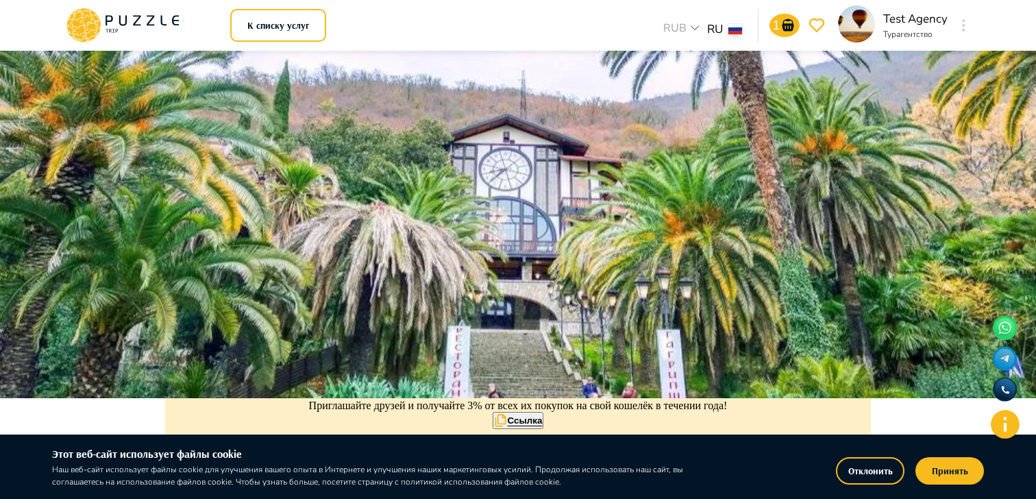
click at [966, 29] on button "button" at bounding box center [964, 25] width 10 height 19
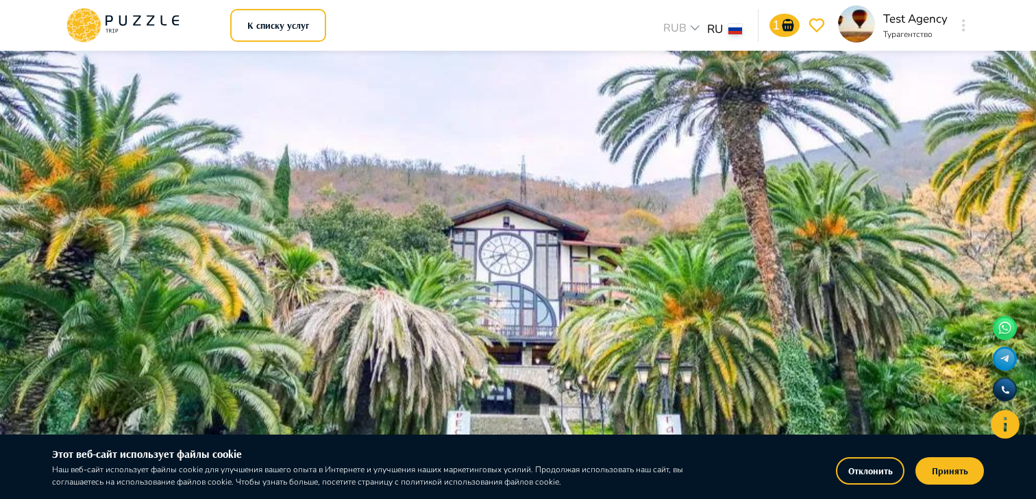
scroll to position [0, 0]
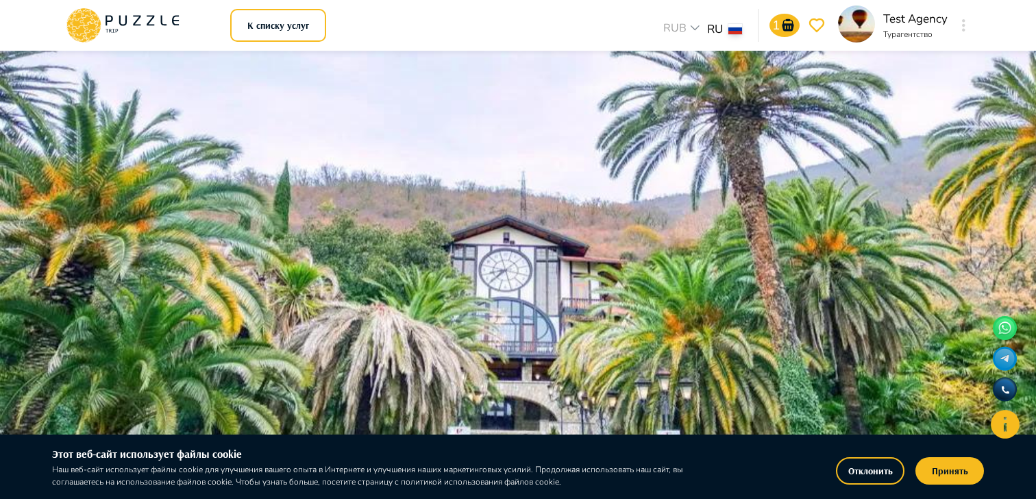
click at [965, 31] on icon "button" at bounding box center [963, 25] width 3 height 12
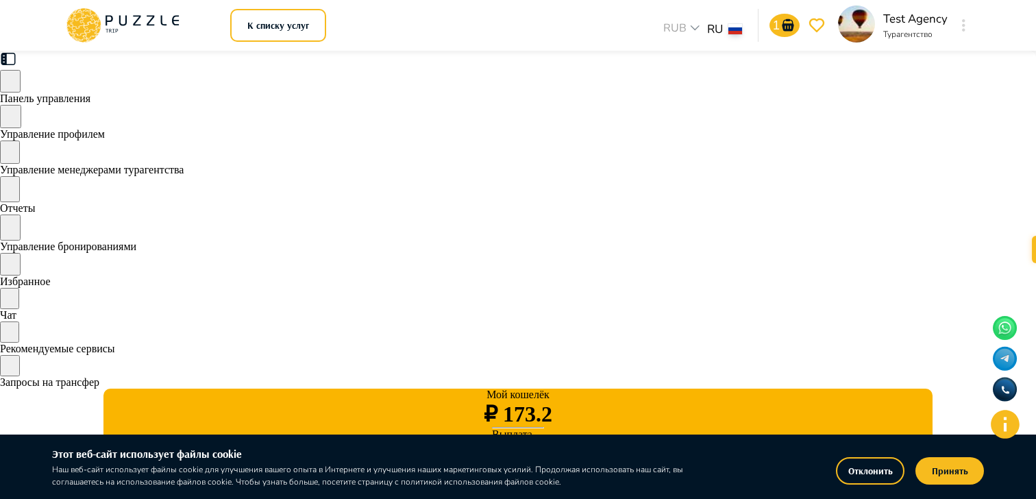
type input "****"
click at [136, 252] on span "Управление бронированиями" at bounding box center [68, 247] width 136 height 12
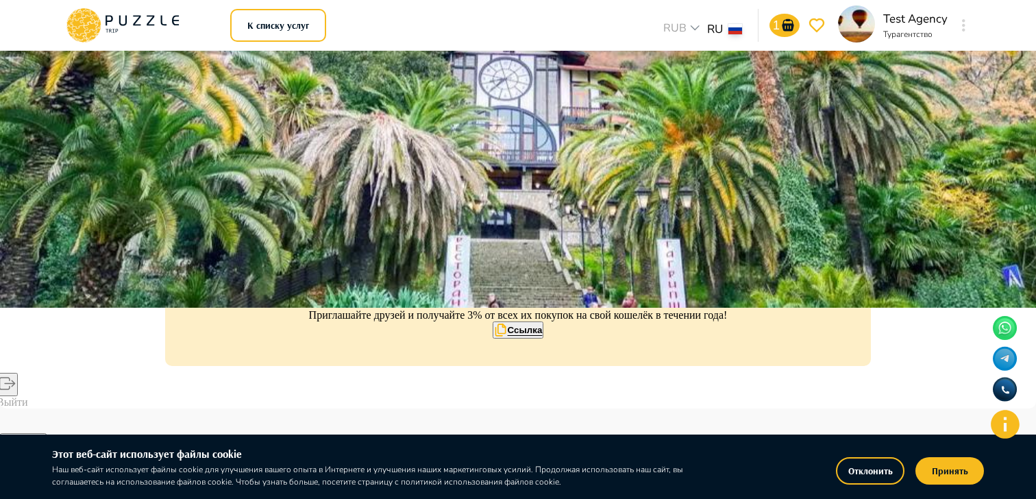
scroll to position [199, 0]
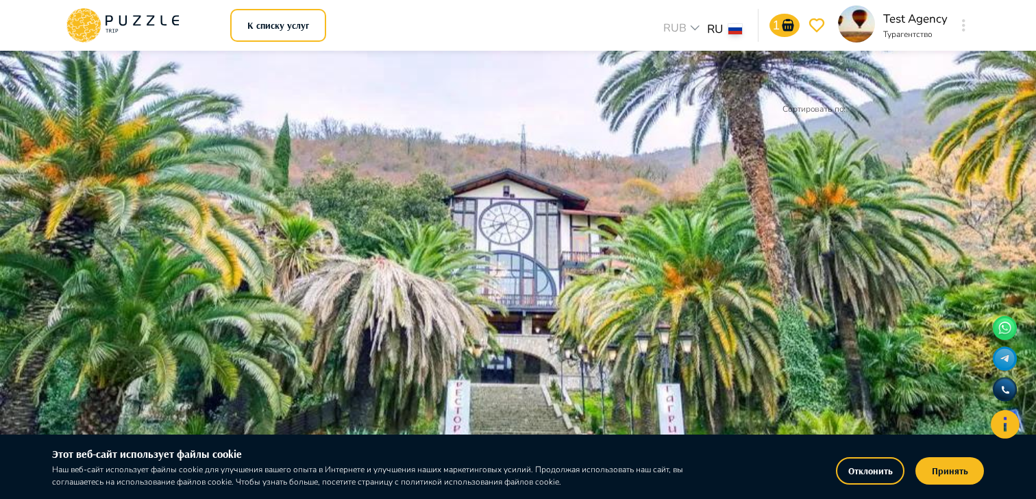
scroll to position [39, 0]
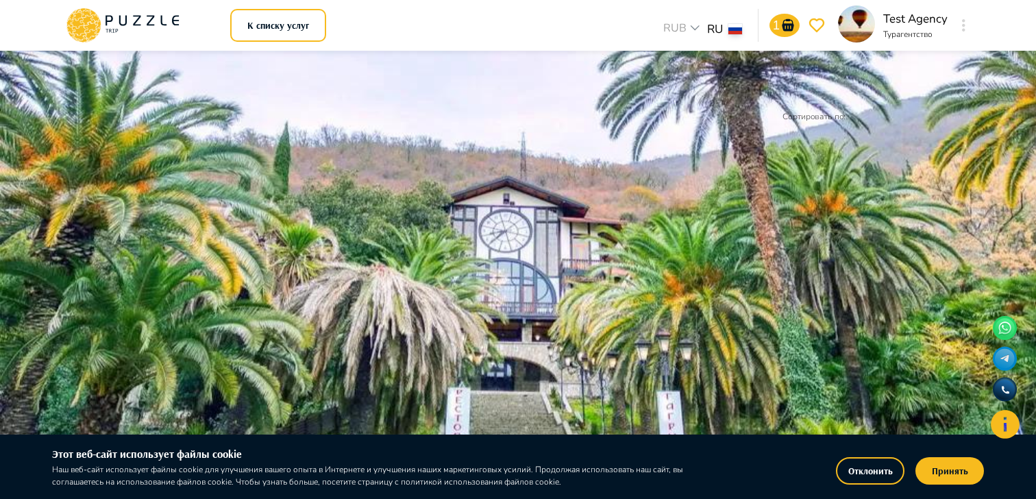
click at [461, 158] on h6 "Посмотреть заработок" at bounding box center [621, 151] width 524 height 13
click at [459, 158] on h6 "Ваш заработок - 10.00%" at bounding box center [621, 151] width 524 height 13
click at [459, 158] on h6 "Посмотреть заработок" at bounding box center [621, 151] width 524 height 13
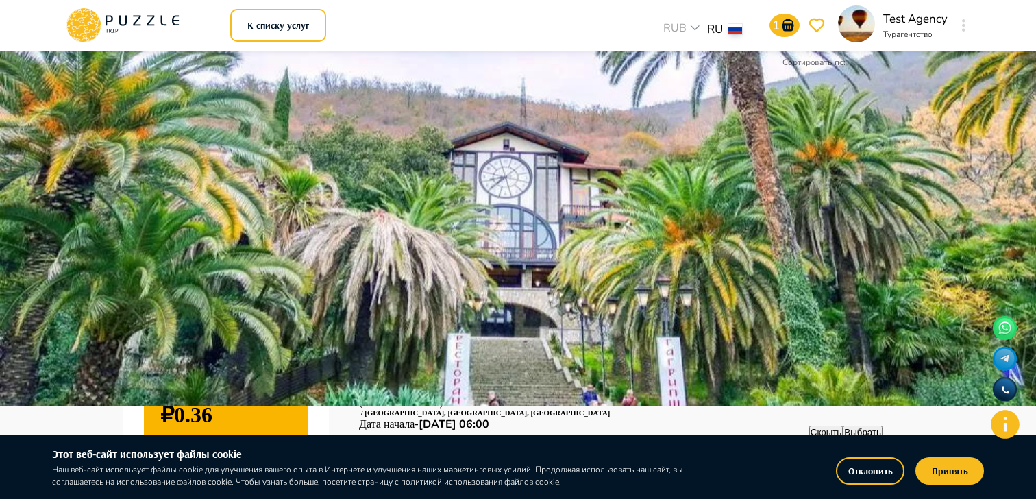
scroll to position [96, 0]
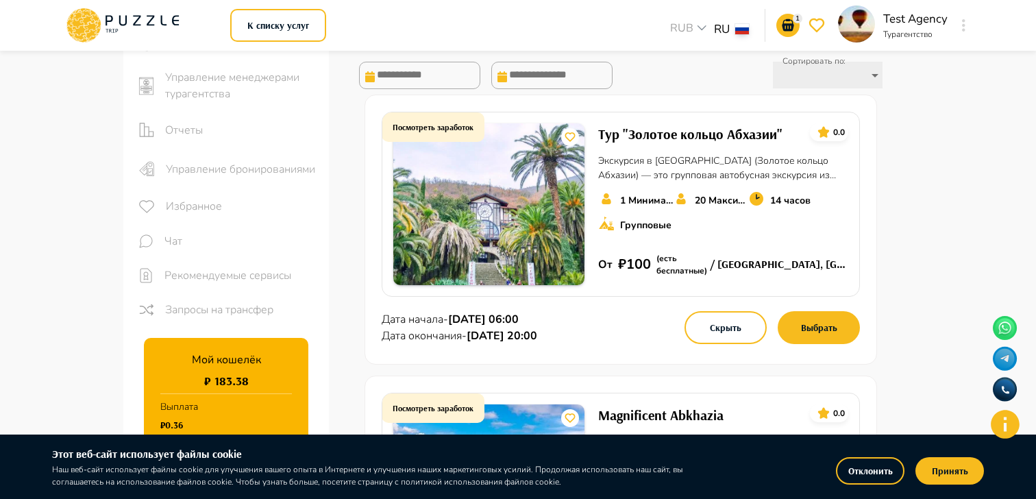
scroll to position [75, 0]
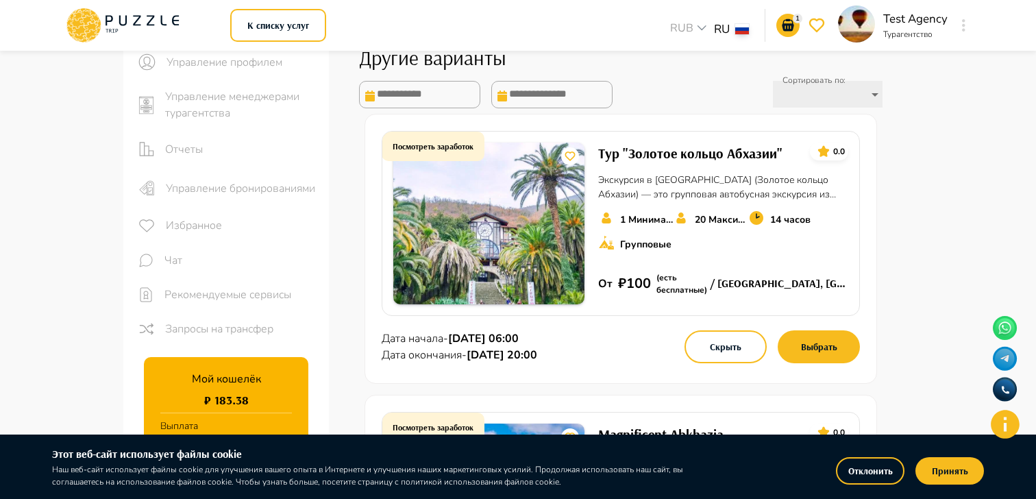
click at [942, 228] on main "Панель управления Управление профилем Управление менеджерами турагентства Отчет…" at bounding box center [518, 337] width 1036 height 725
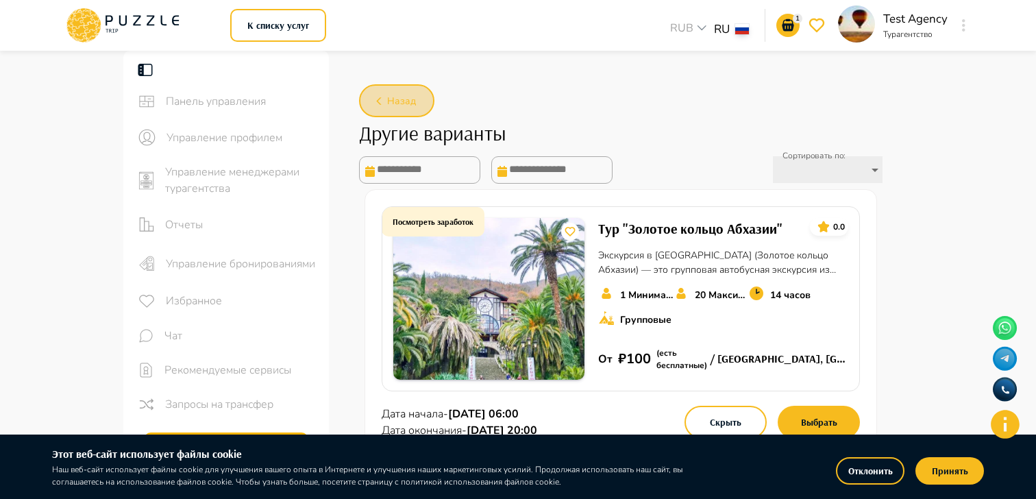
click at [403, 102] on span "Назад" at bounding box center [401, 101] width 29 height 17
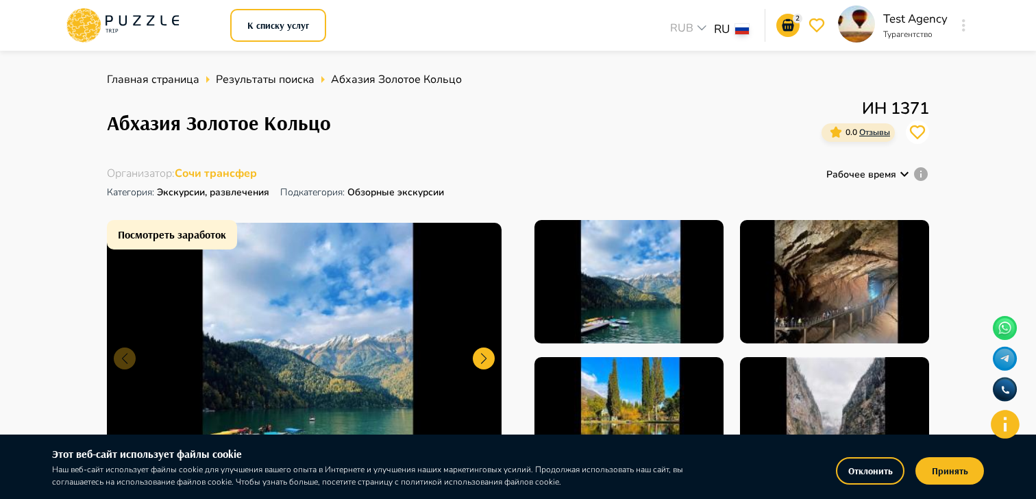
scroll to position [263, 0]
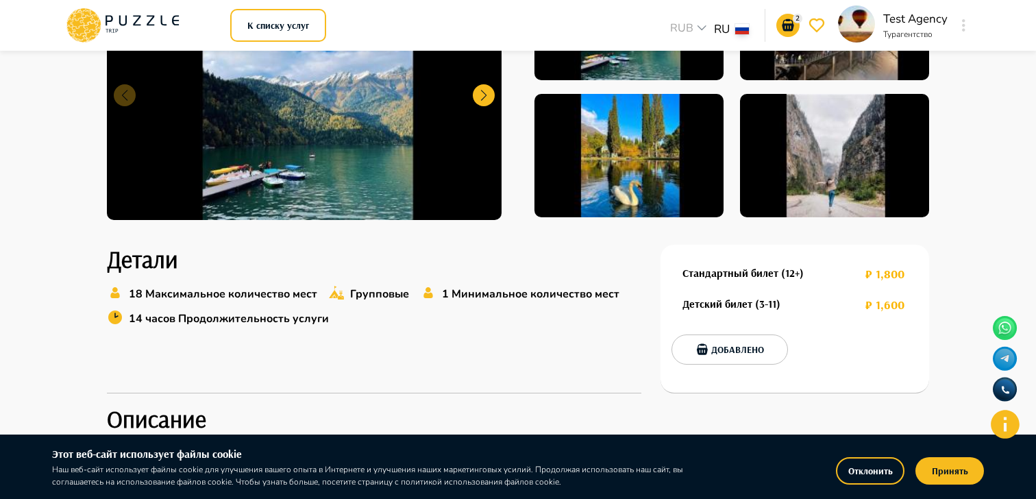
click at [959, 31] on button "button" at bounding box center [964, 25] width 10 height 19
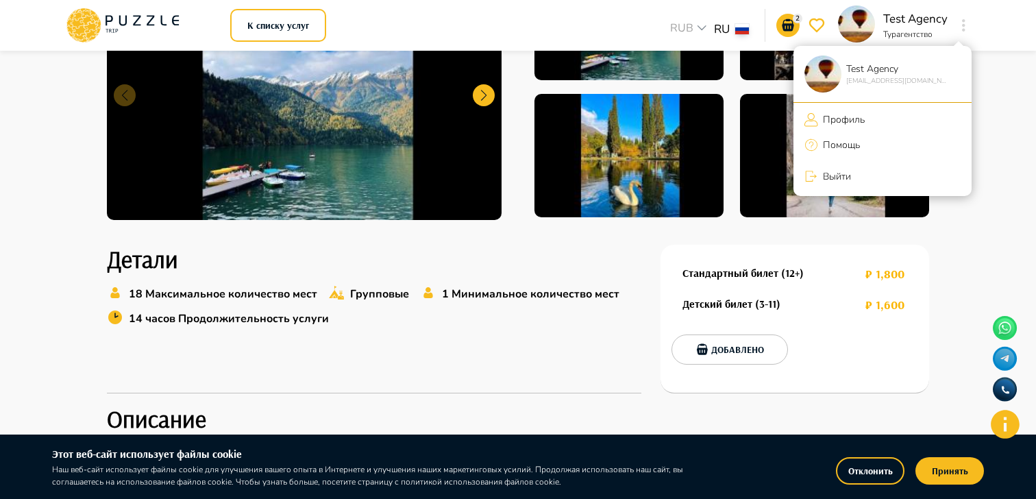
click at [857, 114] on p "Профиль" at bounding box center [841, 119] width 47 height 14
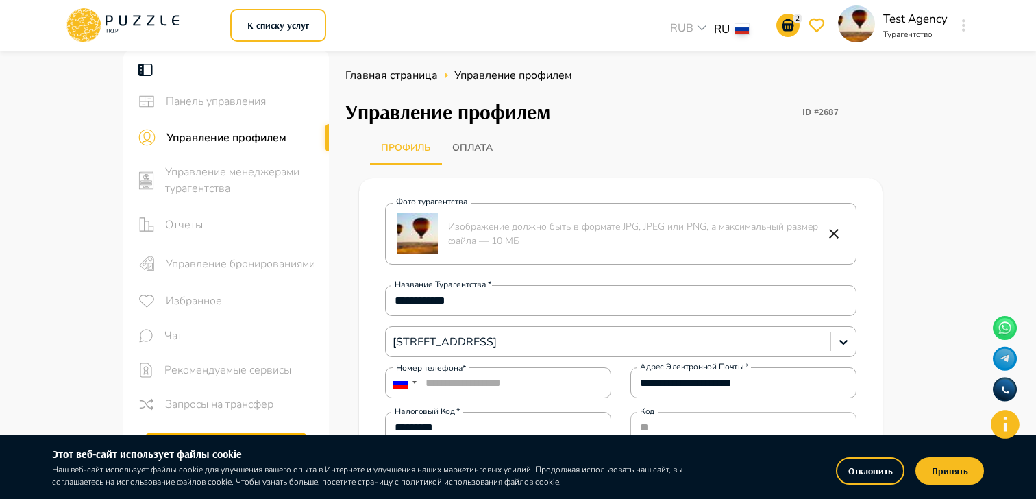
click at [254, 174] on span "Управление менеджерами турагентства" at bounding box center [241, 180] width 153 height 33
click at [238, 270] on span "Управление бронированиями" at bounding box center [242, 264] width 152 height 16
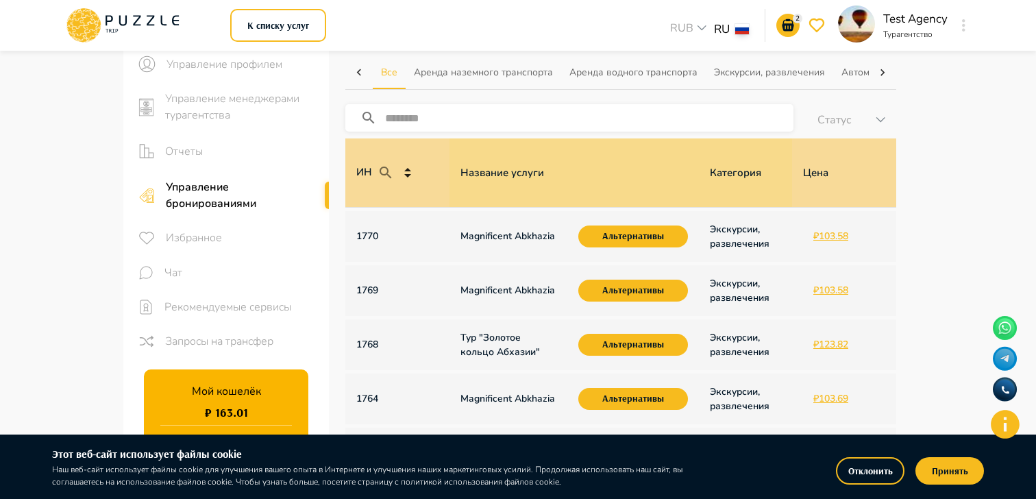
scroll to position [75, 0]
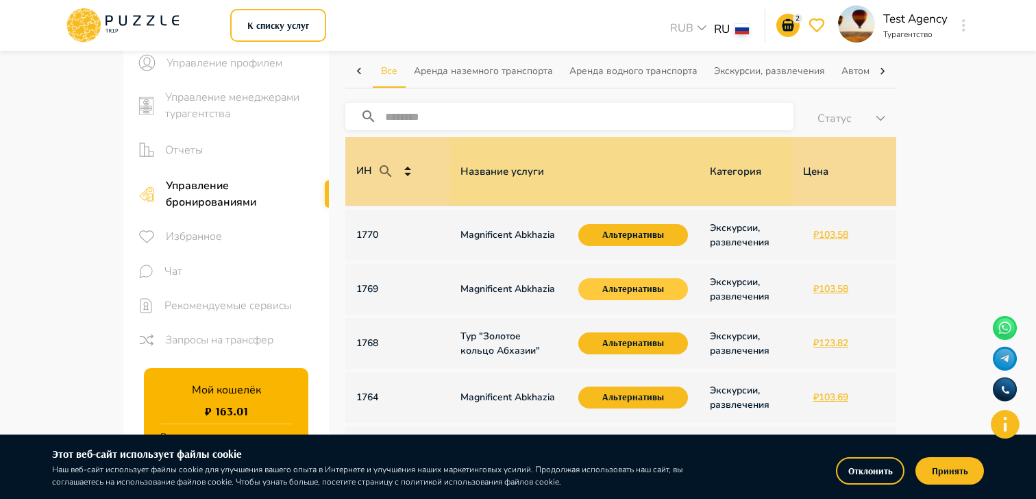
click at [635, 291] on button "Альтернативы" at bounding box center [633, 289] width 110 height 22
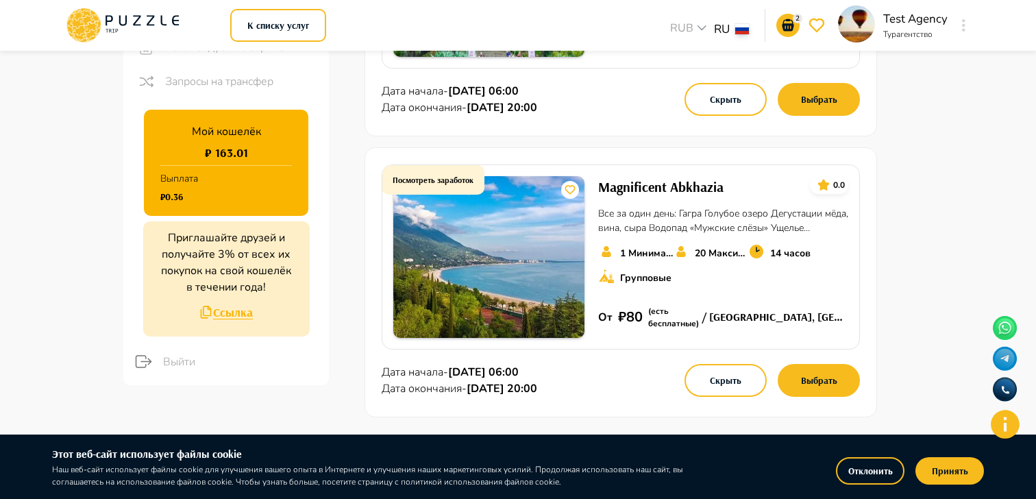
scroll to position [146, 0]
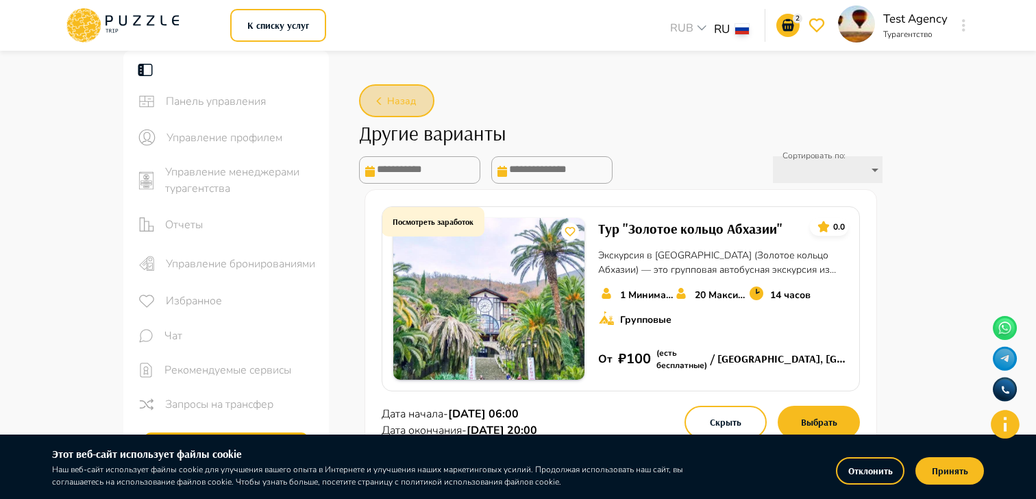
click at [404, 100] on span "Назад" at bounding box center [401, 101] width 29 height 17
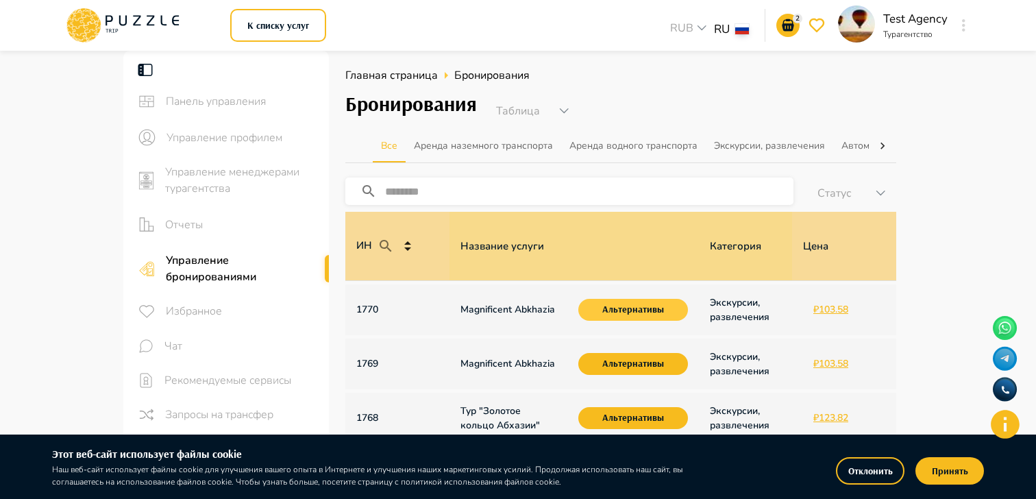
click at [623, 310] on button "Альтернативы" at bounding box center [633, 310] width 110 height 22
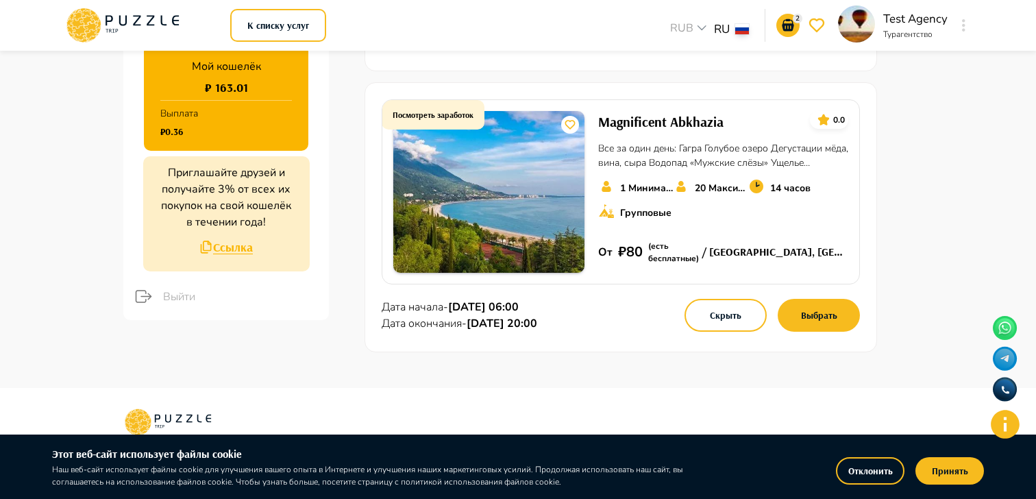
scroll to position [402, 0]
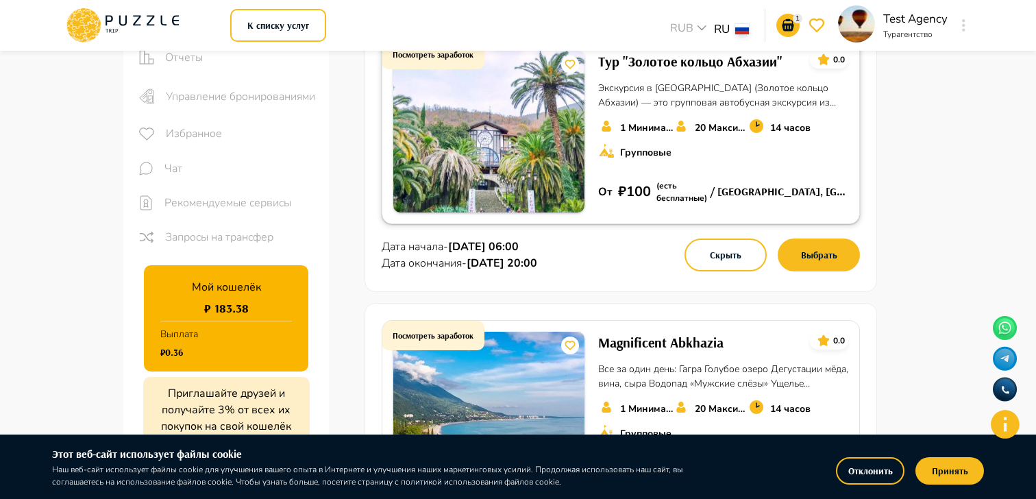
scroll to position [173, 0]
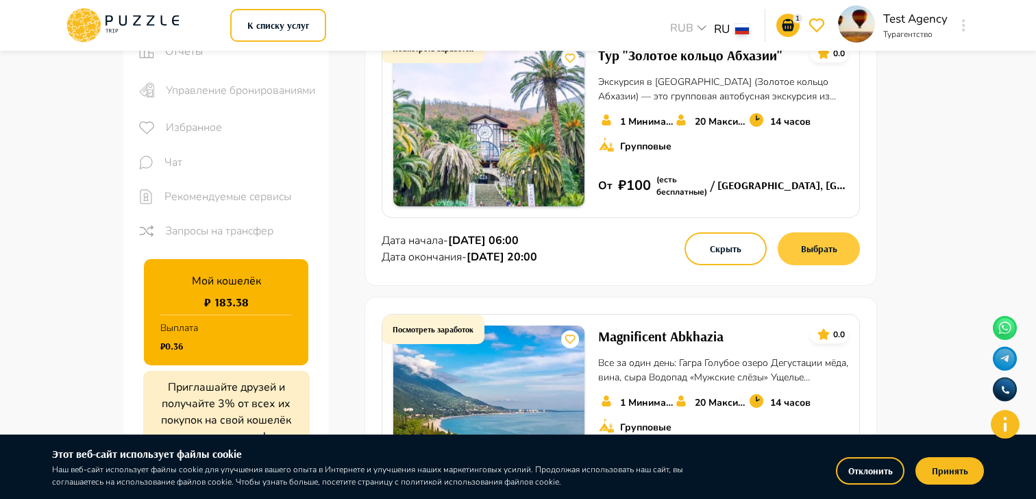
click at [827, 256] on button "Выбрать" at bounding box center [819, 248] width 82 height 33
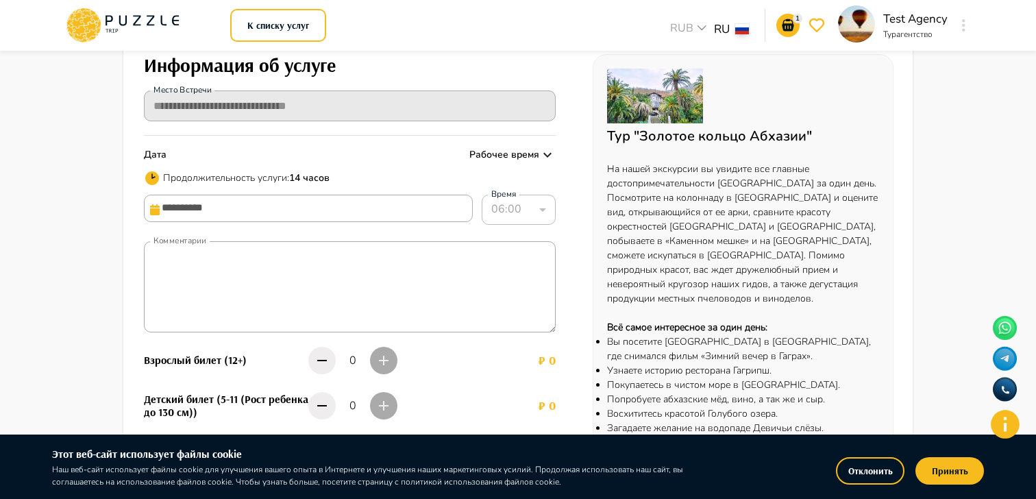
scroll to position [127, 0]
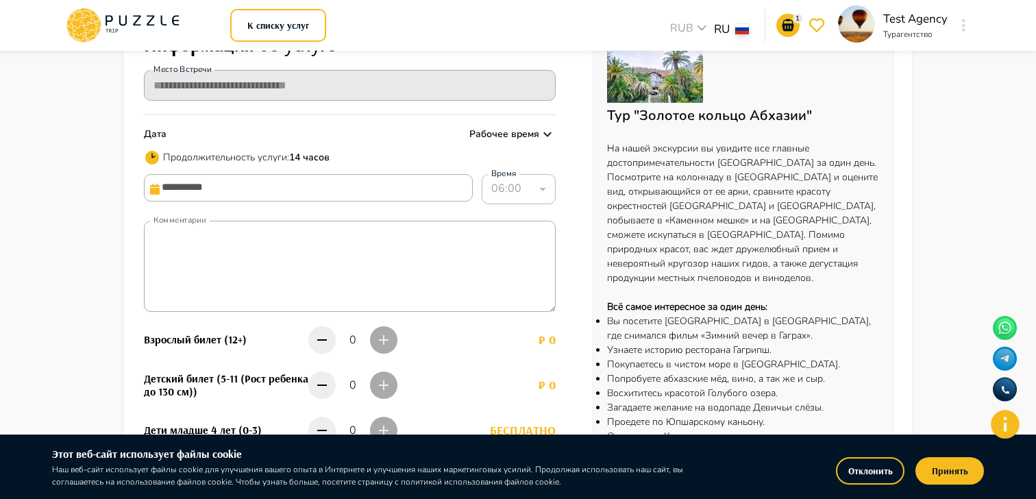
click at [387, 337] on div "0" at bounding box center [369, 340] width 123 height 34
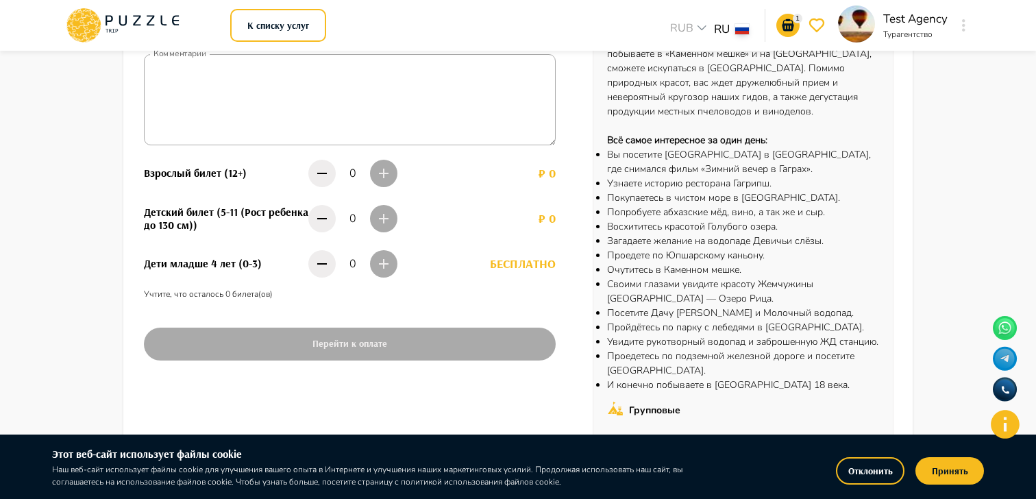
scroll to position [310, 0]
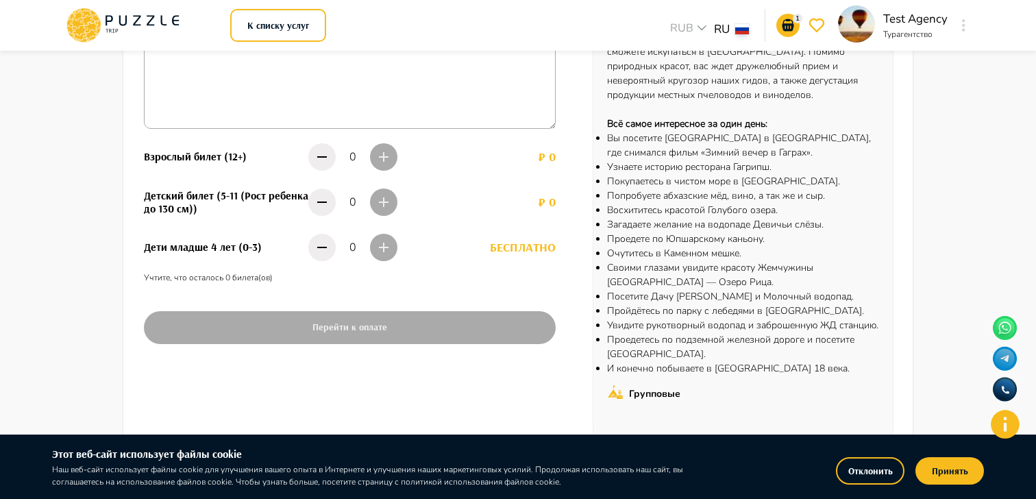
click at [365, 158] on p "0" at bounding box center [353, 157] width 34 height 16
click at [382, 158] on div "0" at bounding box center [369, 157] width 123 height 34
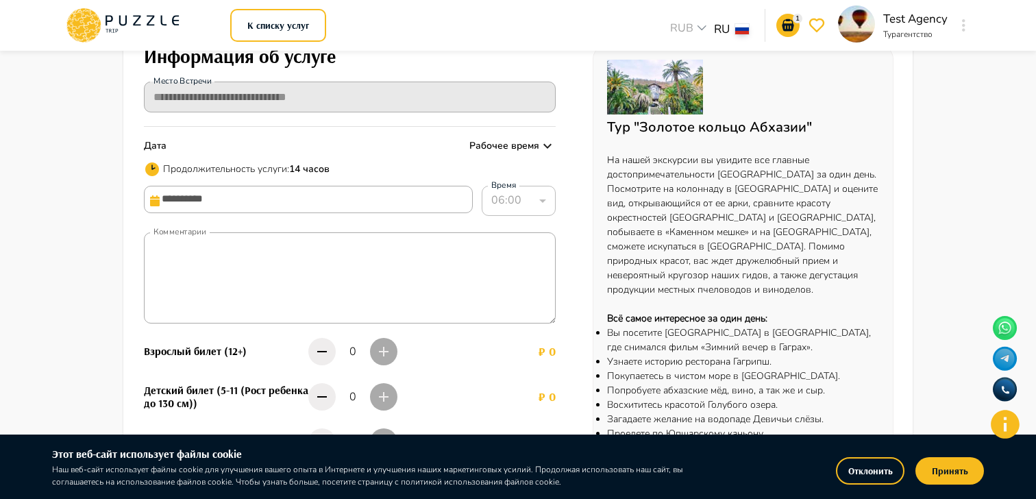
scroll to position [79, 0]
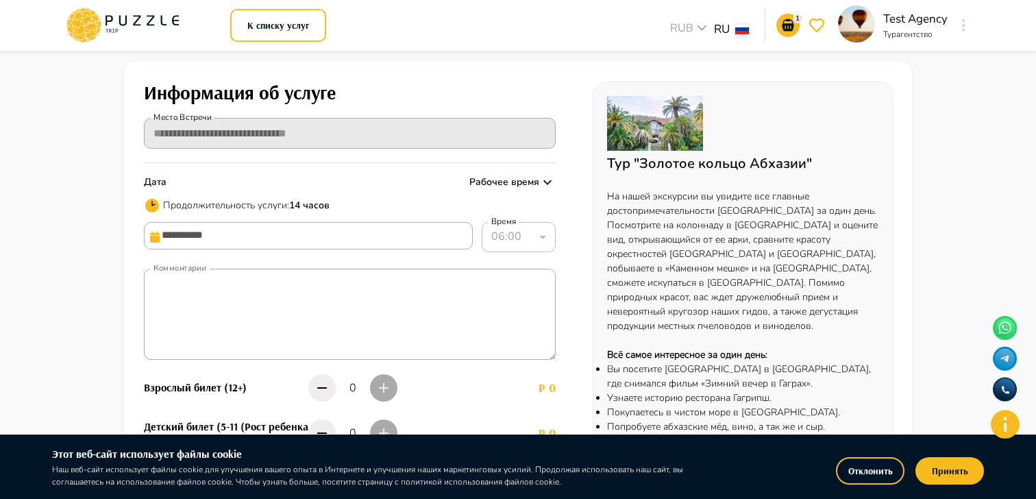
click at [516, 244] on div "06:00" at bounding box center [519, 237] width 74 height 38
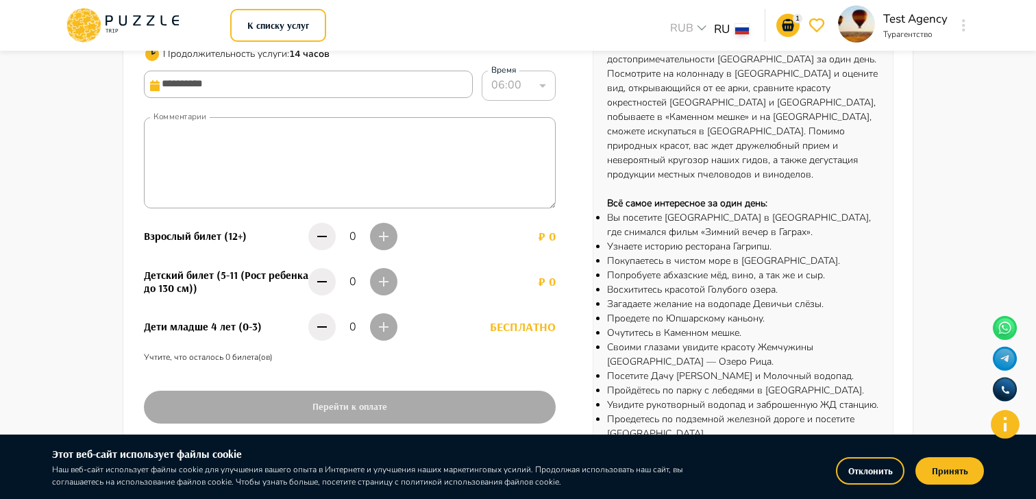
scroll to position [0, 0]
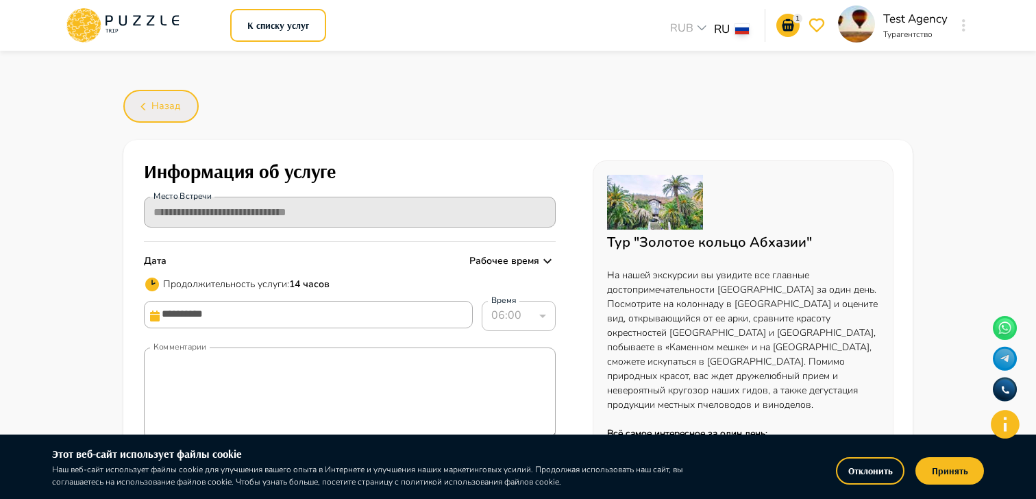
click at [173, 102] on span "Назад" at bounding box center [165, 106] width 29 height 17
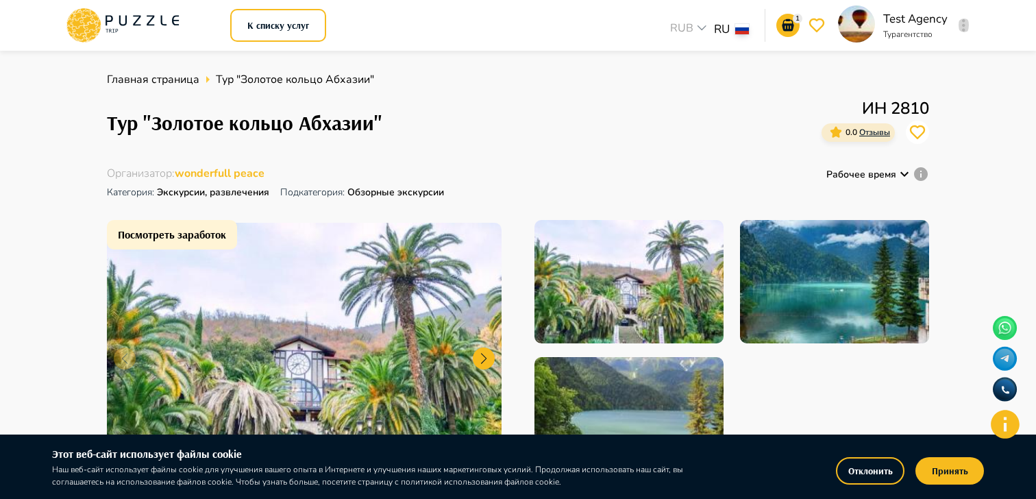
click at [961, 25] on button "button" at bounding box center [964, 25] width 10 height 19
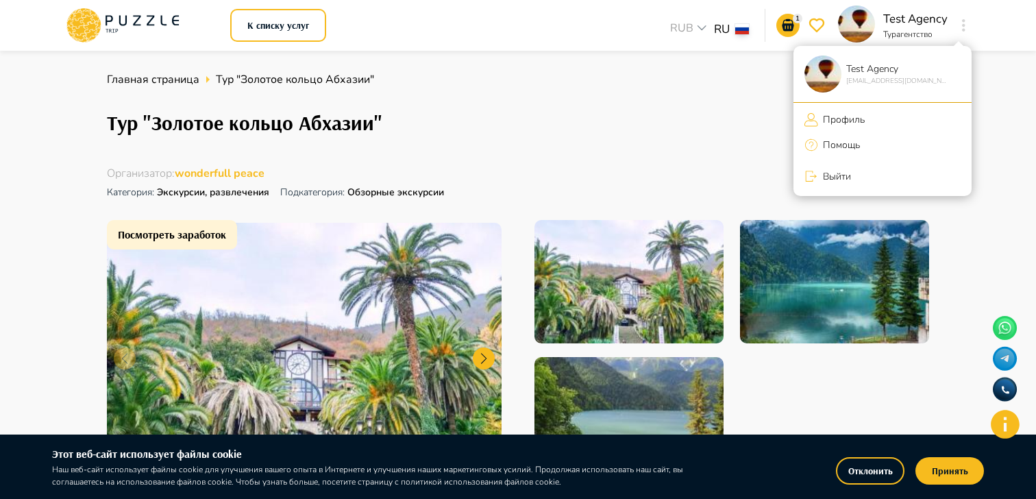
click at [850, 123] on p "Профиль" at bounding box center [841, 119] width 47 height 14
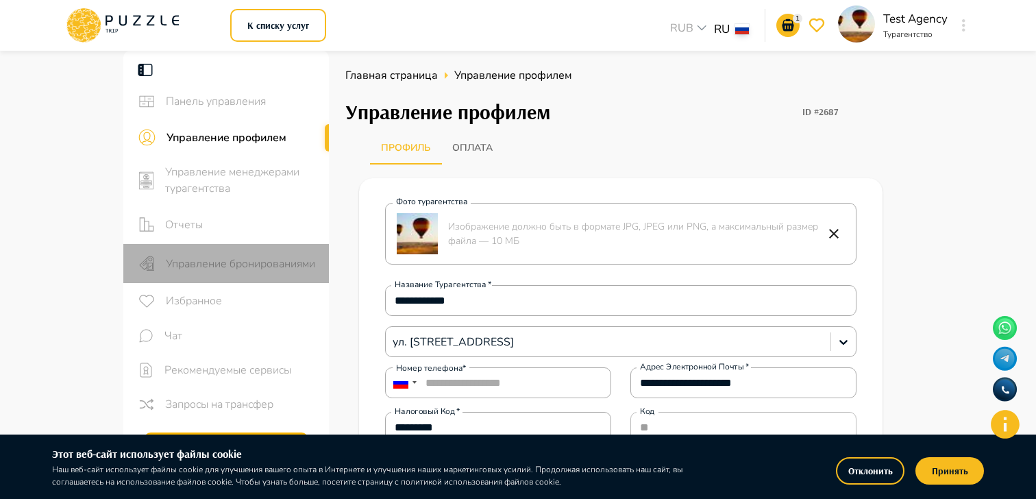
click at [275, 265] on span "Управление бронированиями" at bounding box center [242, 264] width 152 height 16
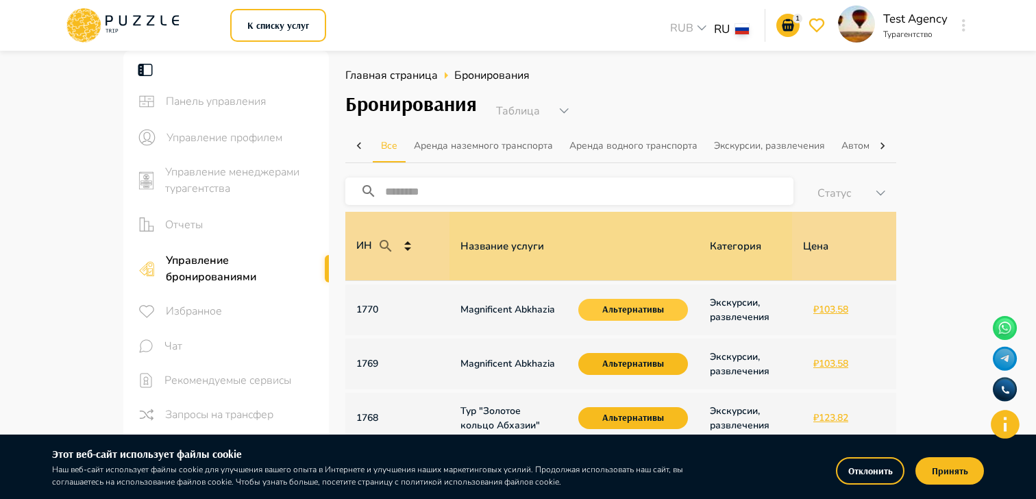
click at [654, 315] on button "Альтернативы" at bounding box center [633, 310] width 110 height 22
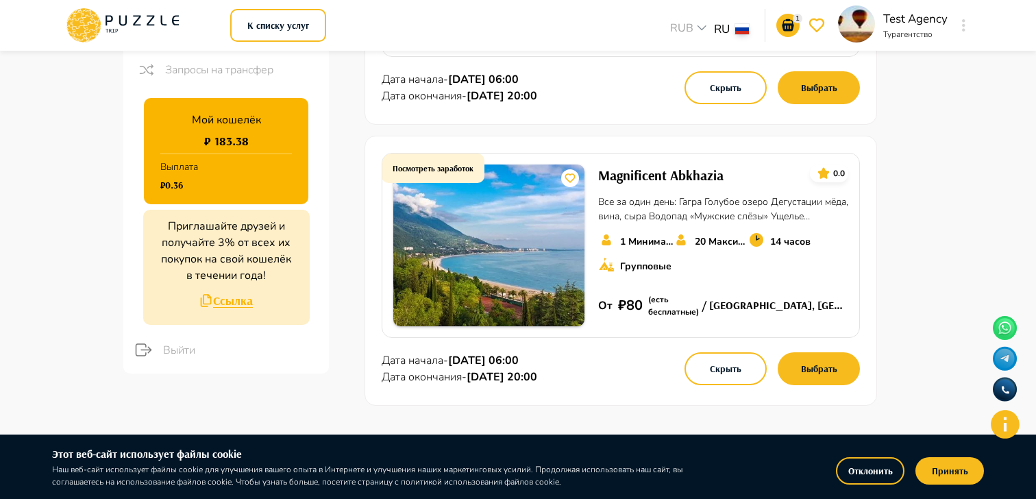
scroll to position [345, 0]
